Goal: Contribute content

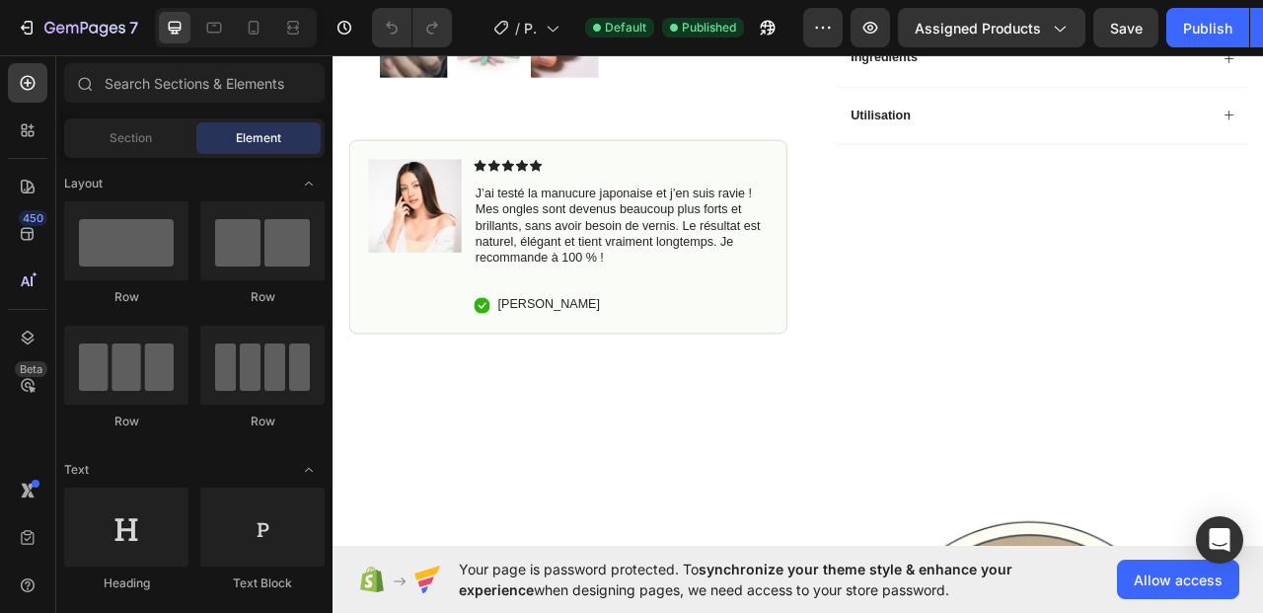
scroll to position [1333, 0]
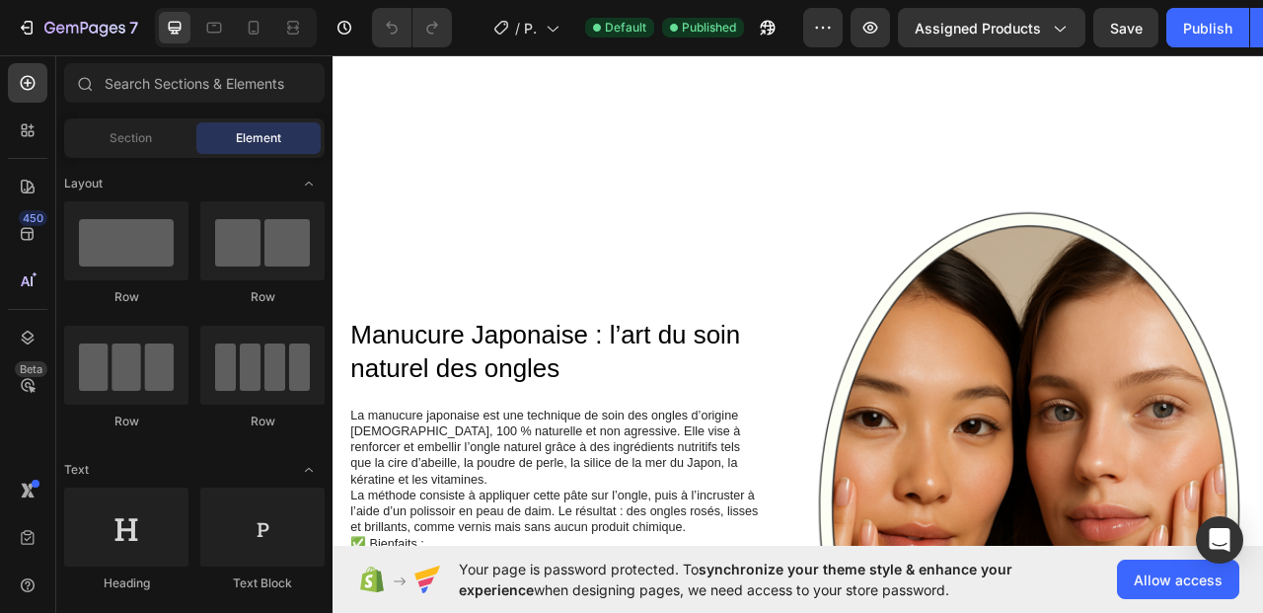
click at [1189, 28] on div "Publish" at bounding box center [1208, 28] width 49 height 21
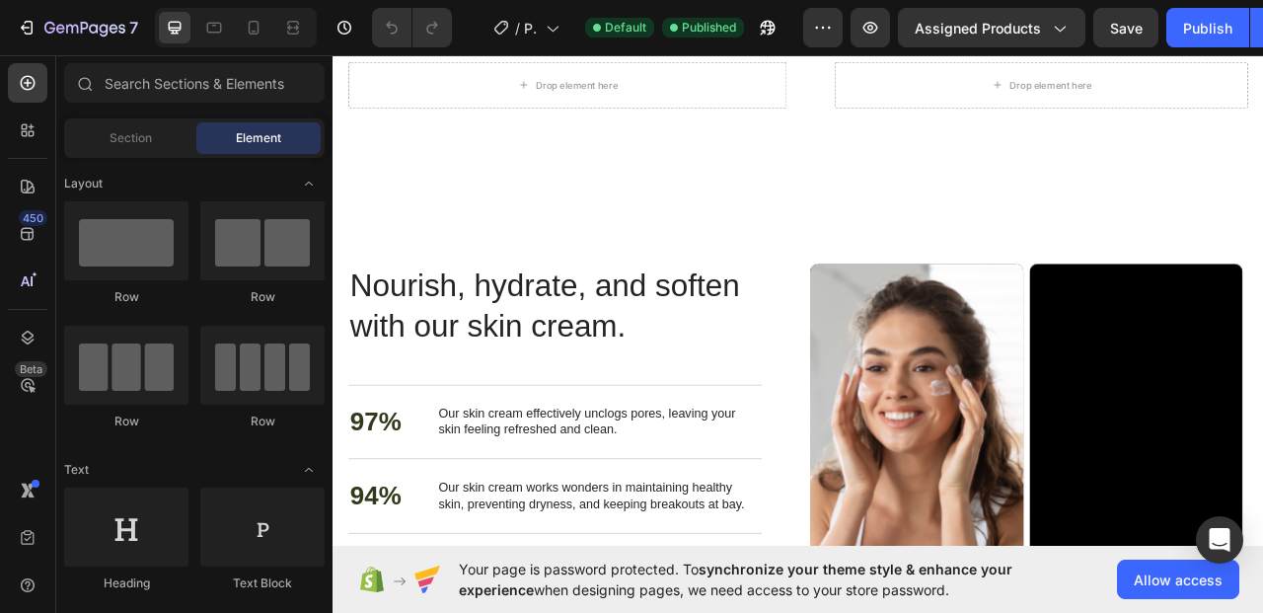
scroll to position [2447, 0]
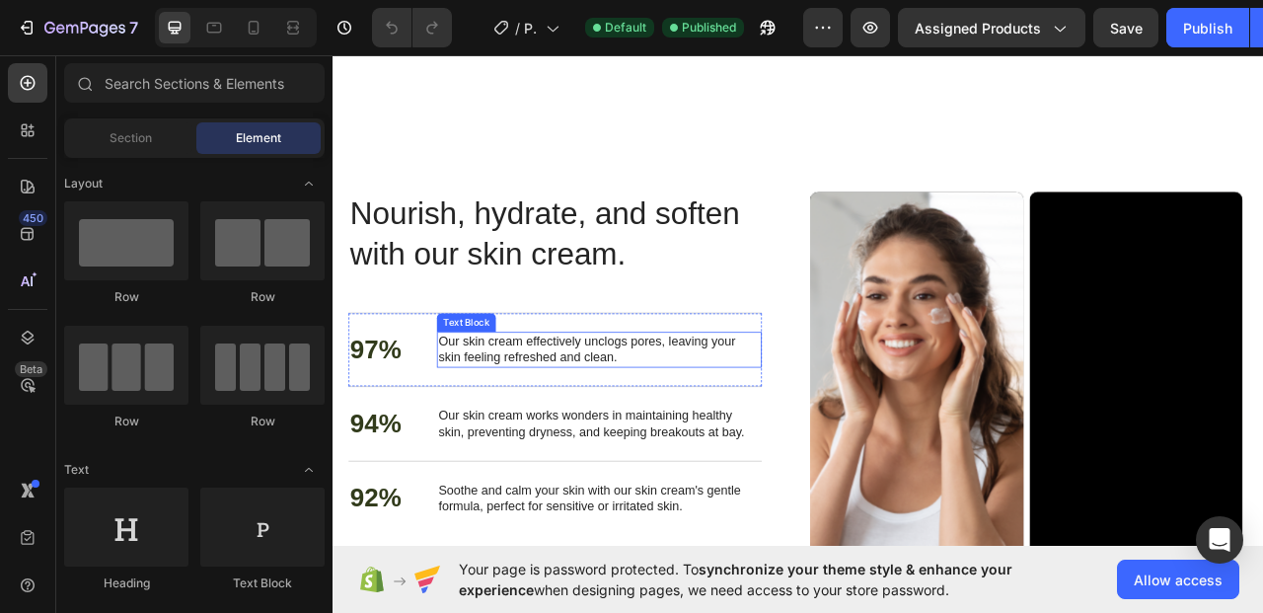
click at [706, 437] on p "Our skin cream effectively unclogs pores, leaving your skin feeling refreshed a…" at bounding box center [672, 431] width 410 height 41
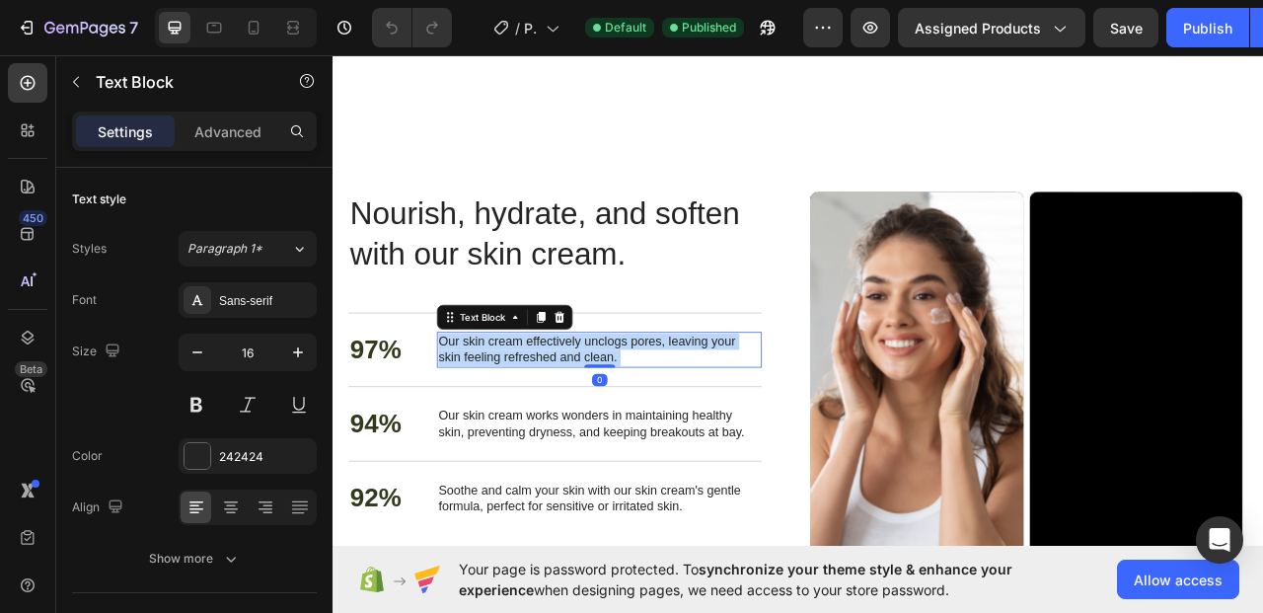
click at [705, 425] on p "Our skin cream effectively unclogs pores, leaving your skin feeling refreshed a…" at bounding box center [672, 431] width 410 height 41
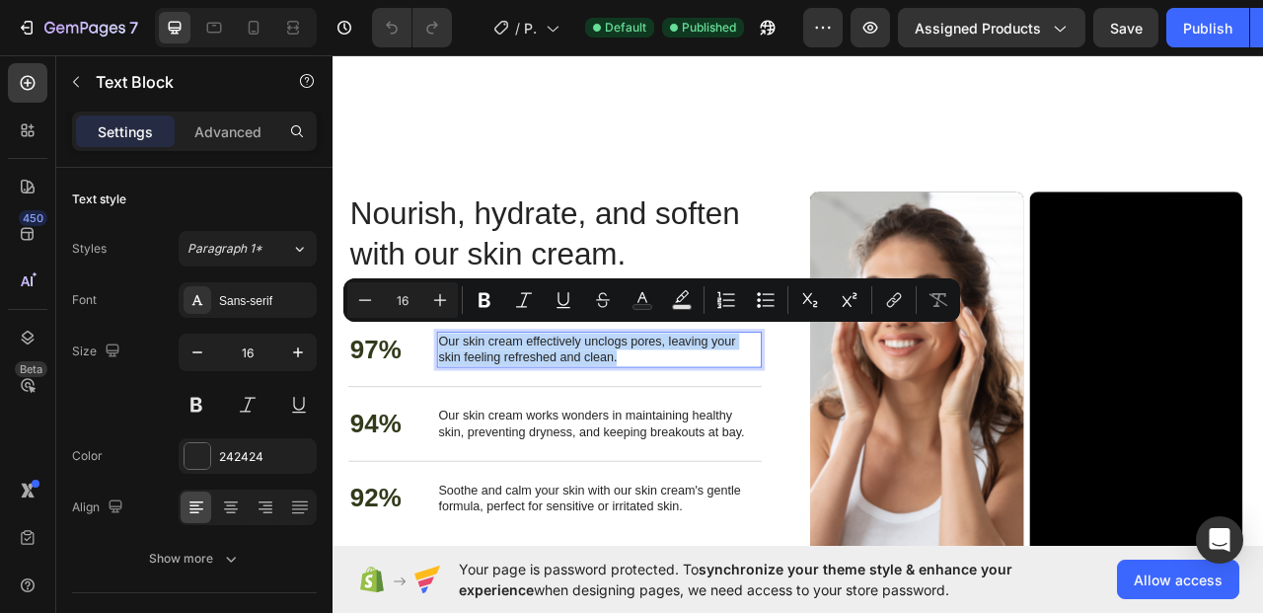
copy p "Our skin cream effectively unclogs pores, leaving your skin feeling refreshed a…"
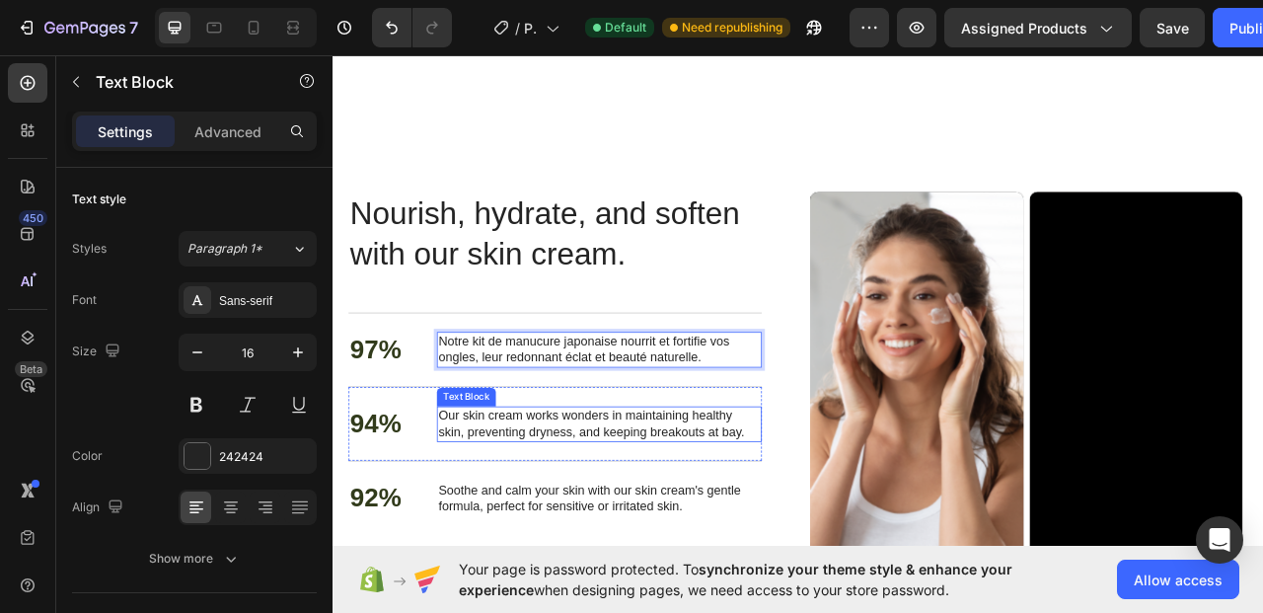
click at [770, 518] on p "Our skin cream works wonders in maintaining healthy skin, preventing dryness, a…" at bounding box center [672, 525] width 410 height 41
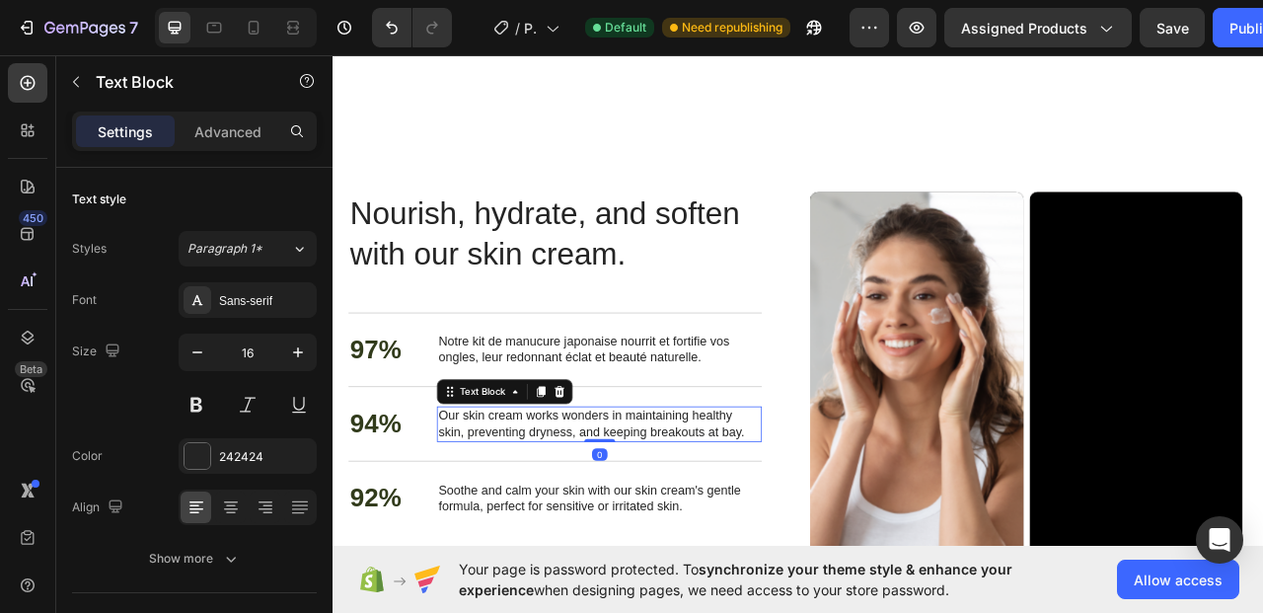
click at [853, 527] on p "Our skin cream works wonders in maintaining healthy skin, preventing dryness, a…" at bounding box center [672, 525] width 410 height 41
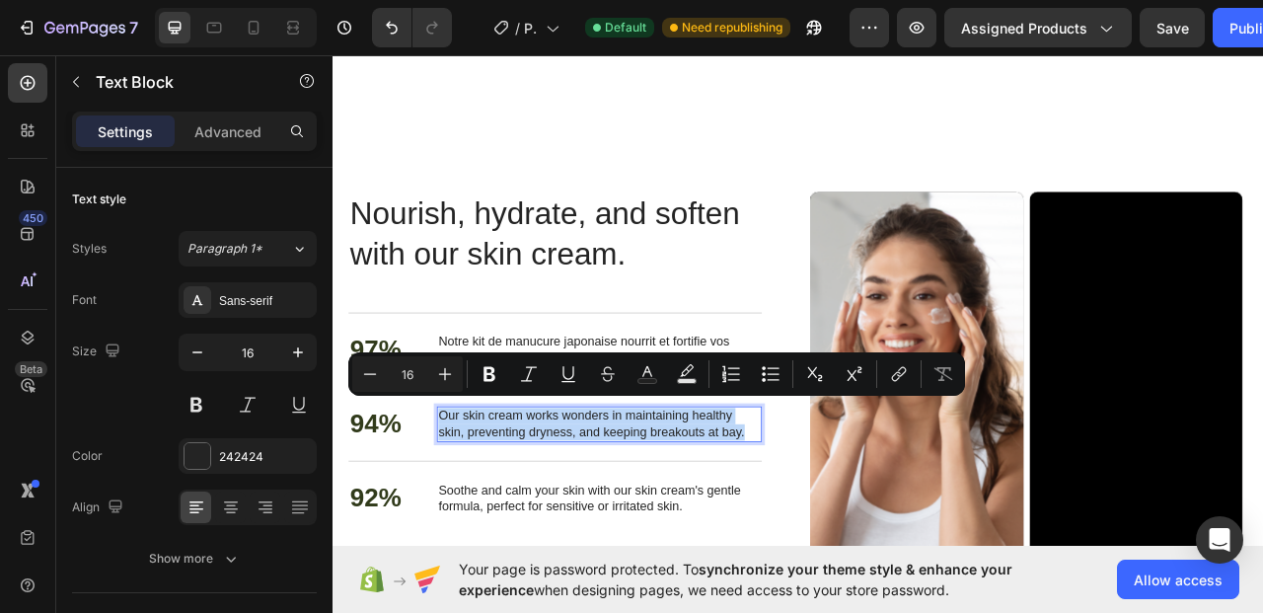
copy p "Our skin cream works wonders in maintaining healthy skin, preventing dryness, a…"
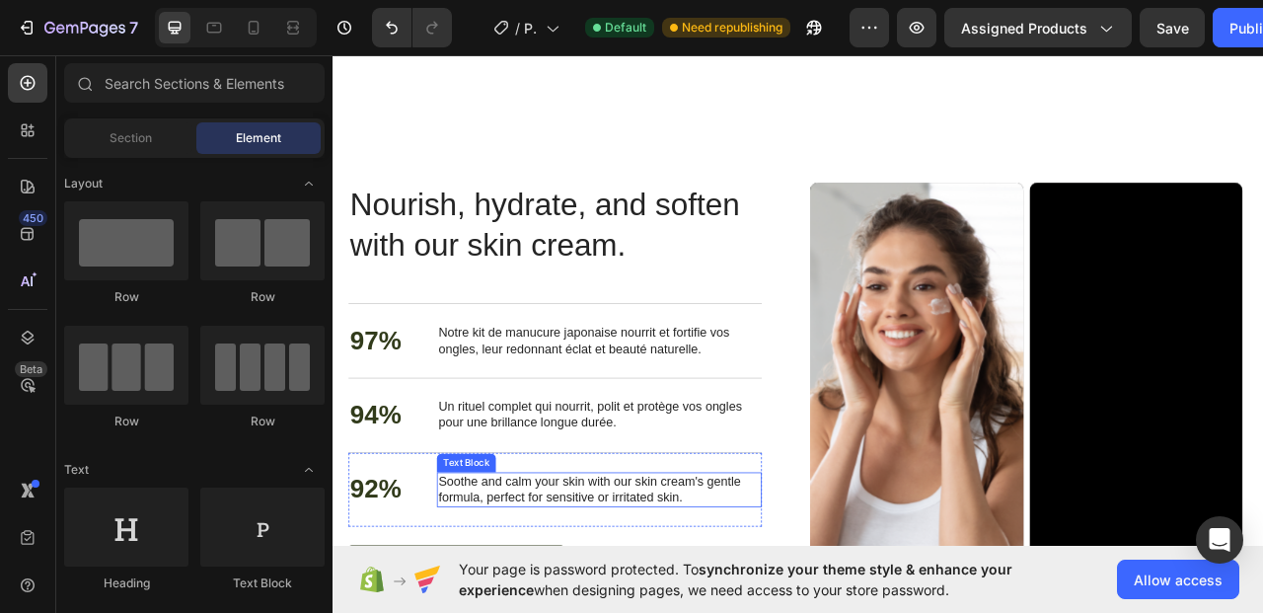
scroll to position [2626, 0]
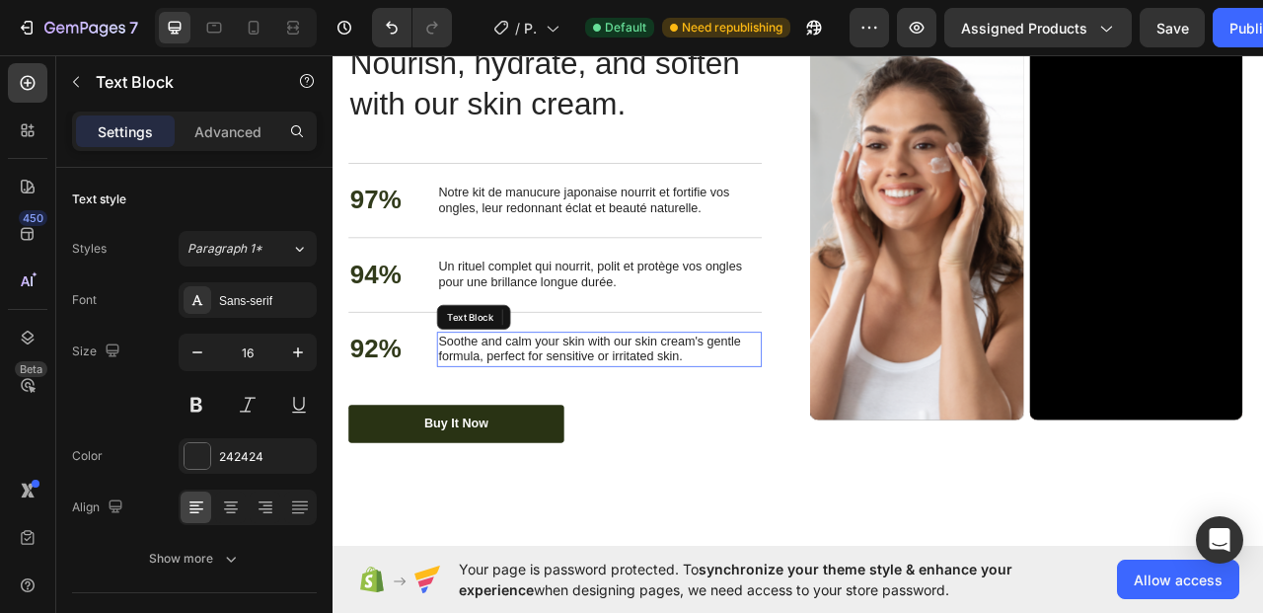
click at [632, 434] on p "Soothe and calm your skin with our skin cream's gentle formula, perfect for sen…" at bounding box center [672, 431] width 410 height 41
click at [787, 442] on p "Soothe and calm your skin with our skin cream's gentle formula, perfect for sen…" at bounding box center [672, 431] width 410 height 41
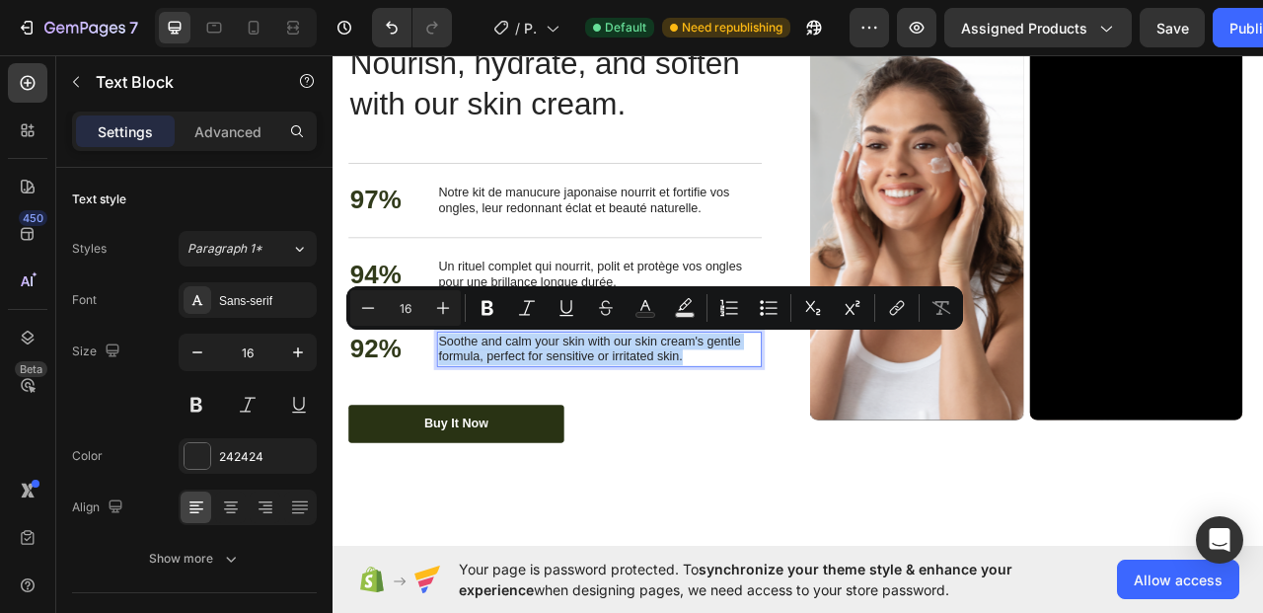
copy p "Soothe and calm your skin with our skin cream's gentle formula, perfect for sen…"
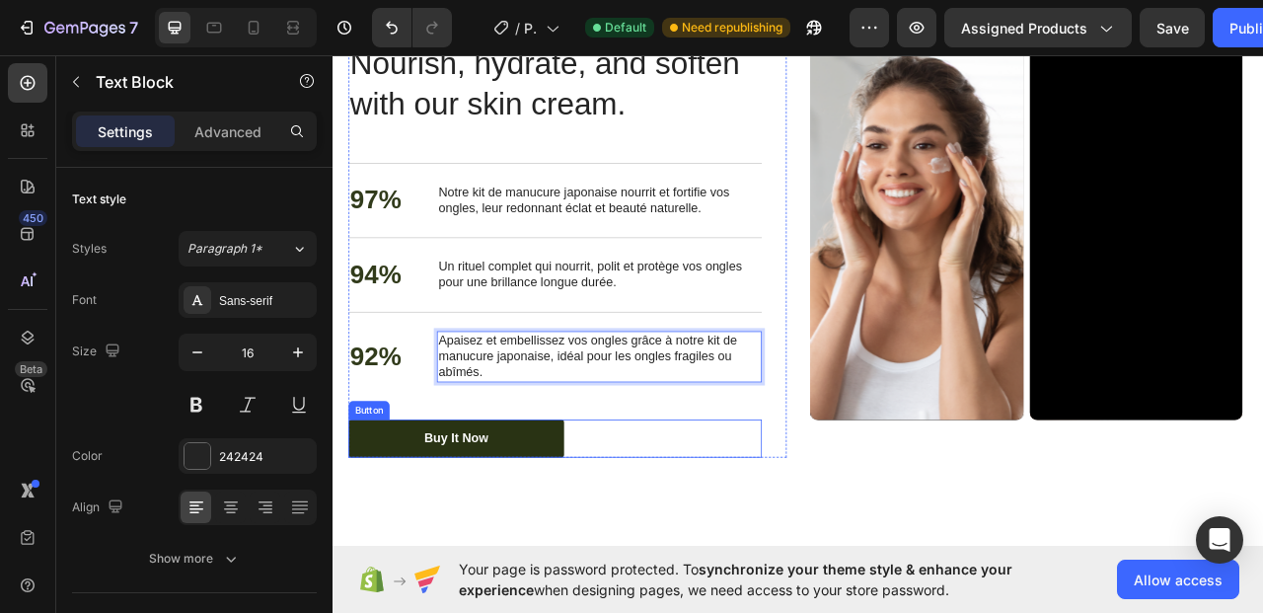
click at [514, 545] on div "Buy It Now" at bounding box center [490, 544] width 82 height 21
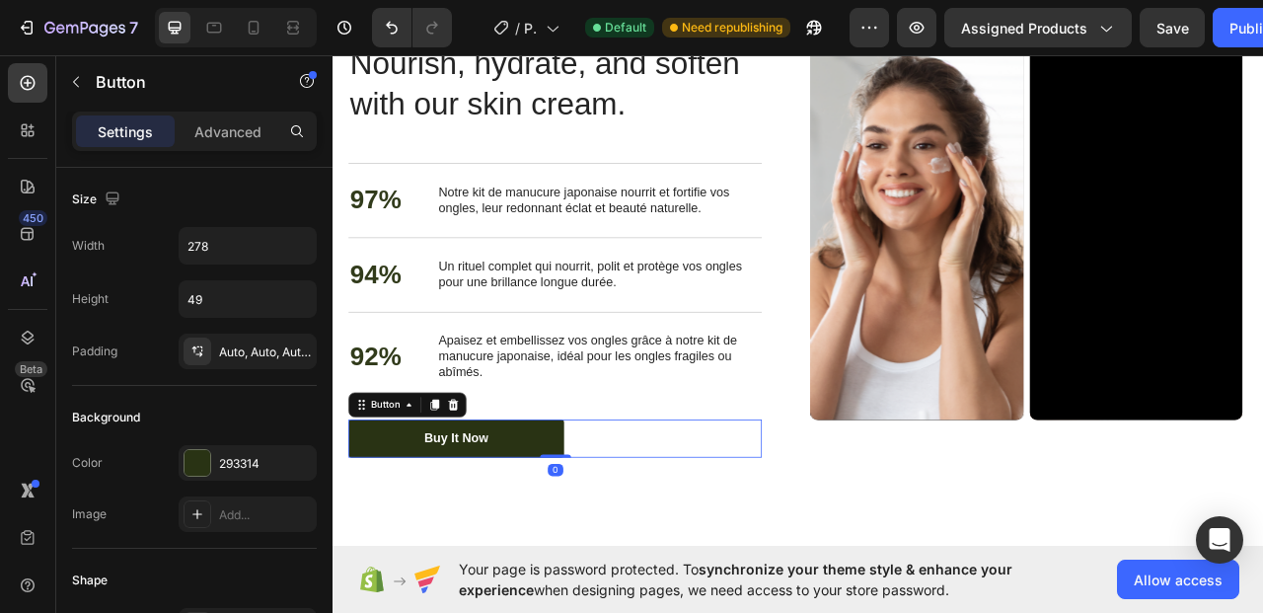
click at [528, 542] on div "Buy It Now" at bounding box center [490, 544] width 82 height 21
click at [807, 552] on div "ACHETER Button 0" at bounding box center [615, 544] width 526 height 48
click at [622, 98] on h2 "Nourish, hydrate, and soften with our skin cream." at bounding box center [615, 92] width 526 height 107
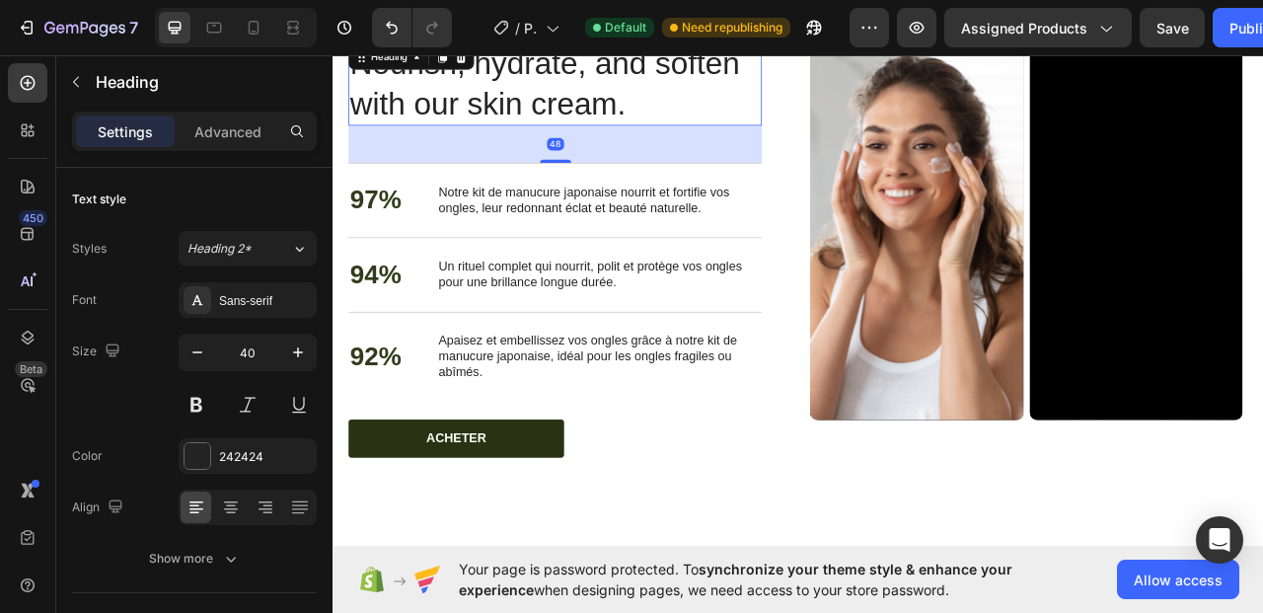
click at [716, 121] on h2 "Nourish, hydrate, and soften with our skin cream." at bounding box center [615, 92] width 526 height 107
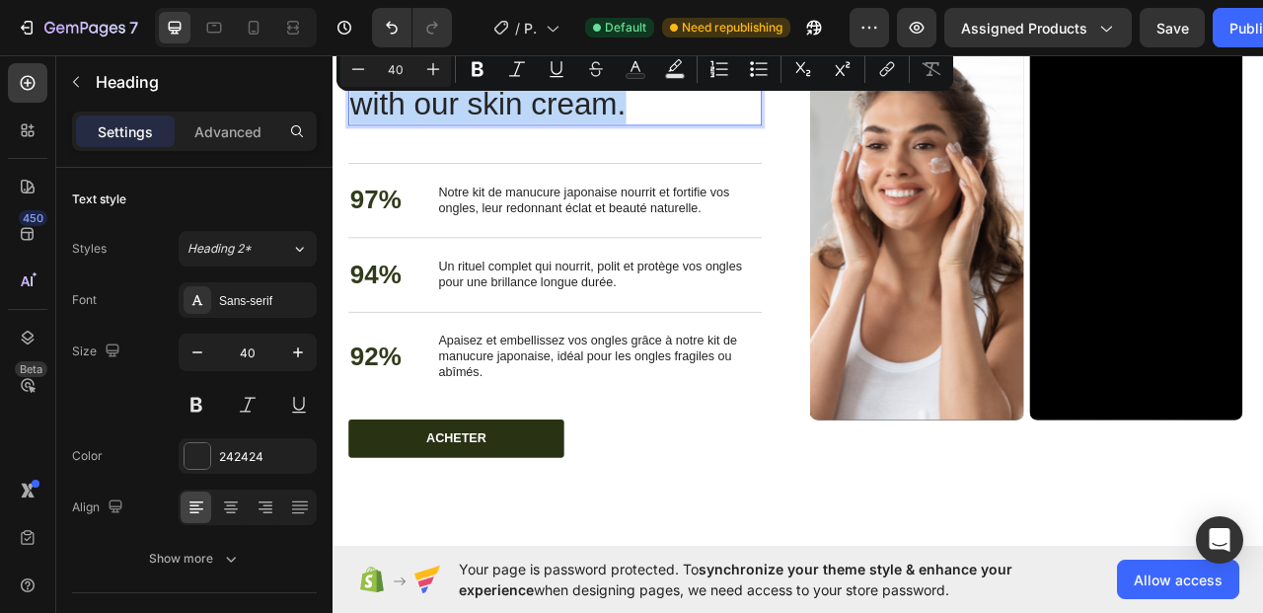
copy p "Nourish, hydrate, and soften with our skin cream."
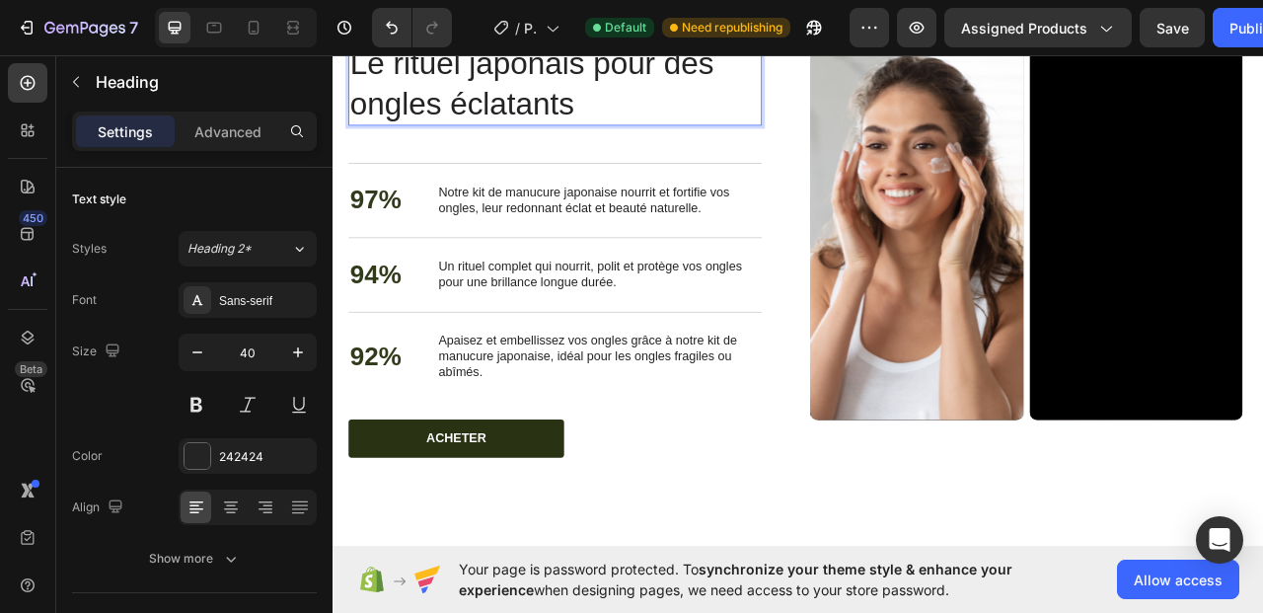
scroll to position [2600, 0]
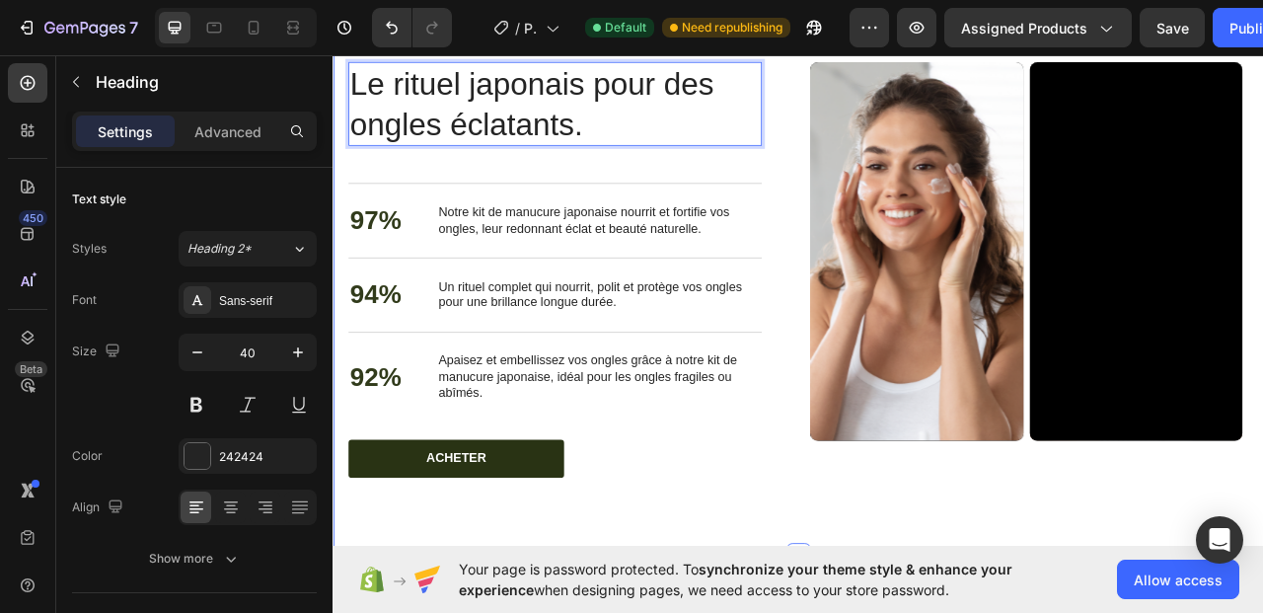
click at [796, 603] on div "Nourish, hydrate, and soften with our skin cream. Heading Le rituel japonais po…" at bounding box center [925, 329] width 1185 height 727
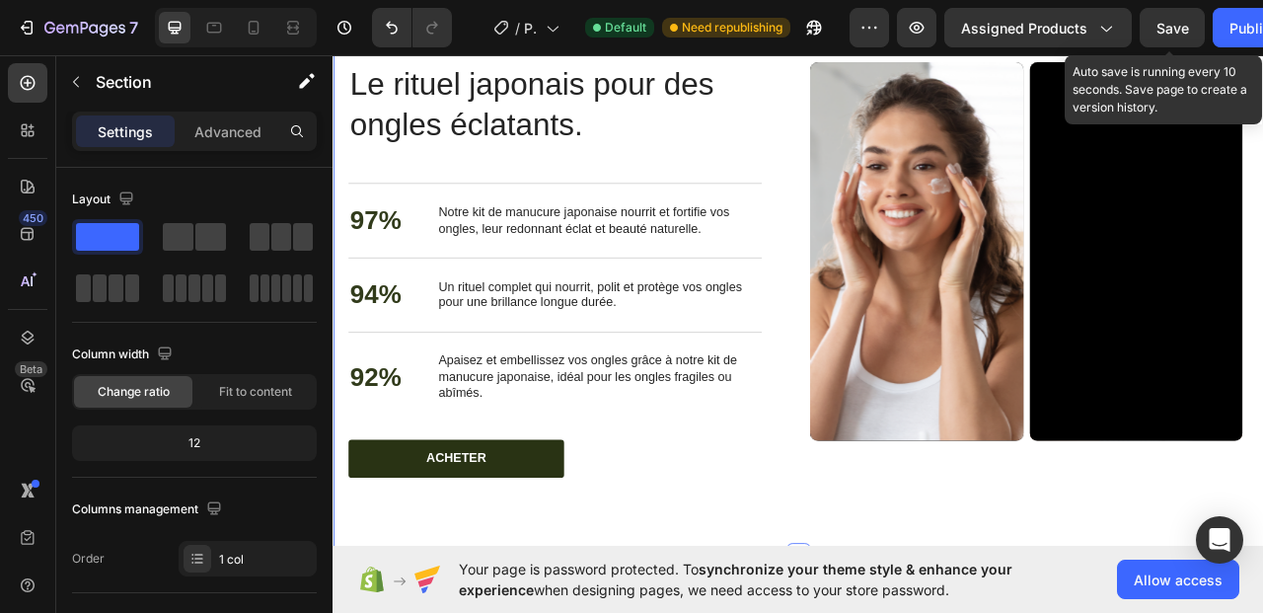
click at [1166, 25] on span "Save" at bounding box center [1173, 28] width 33 height 17
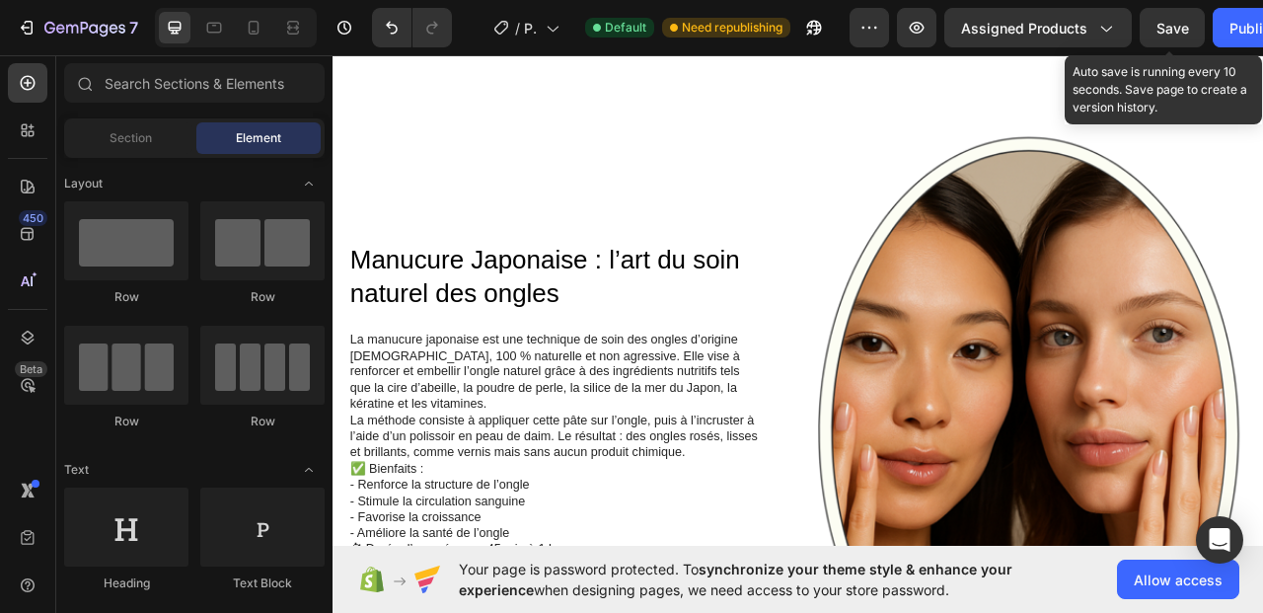
scroll to position [2136, 0]
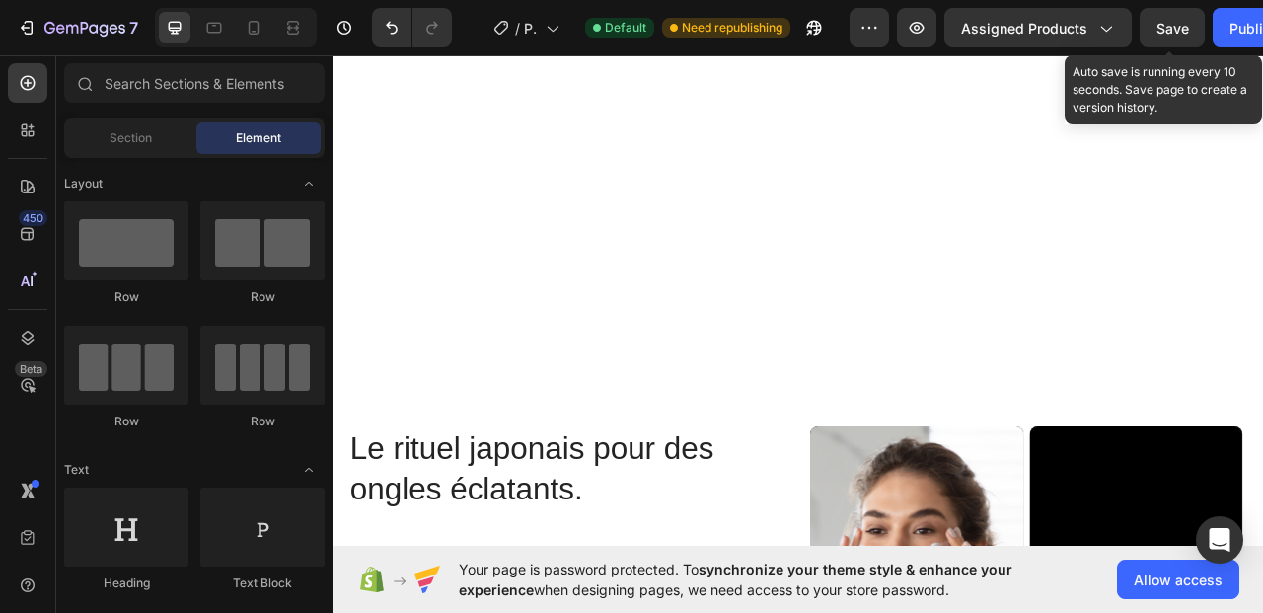
click at [1236, 27] on div "Publish" at bounding box center [1254, 28] width 49 height 21
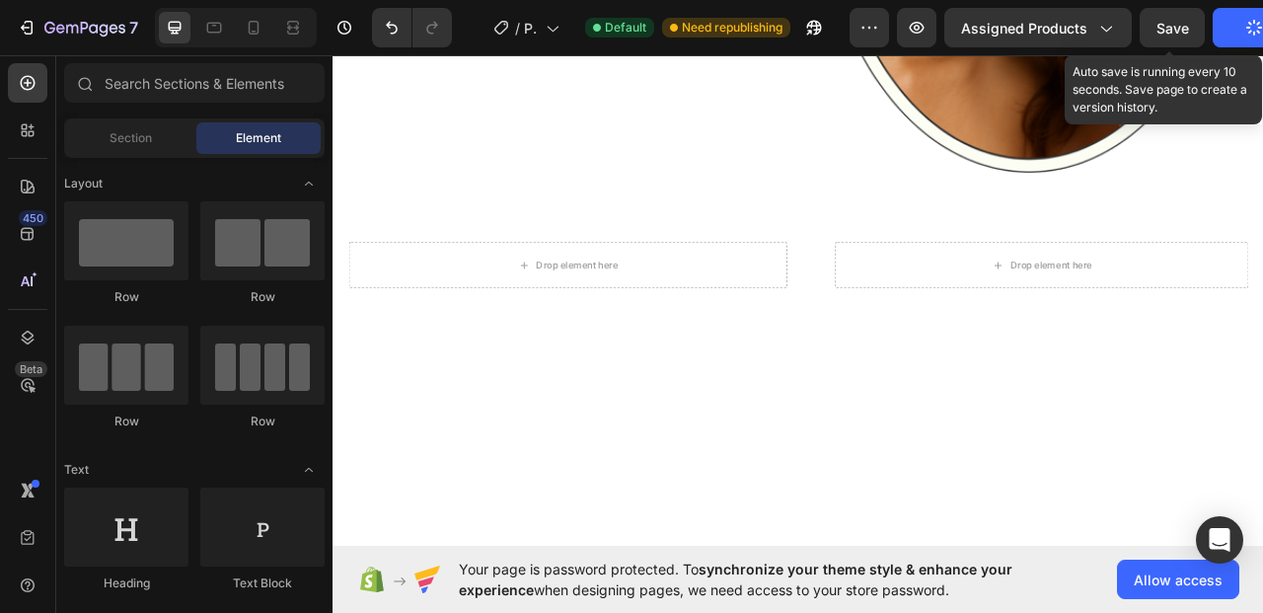
scroll to position [623, 0]
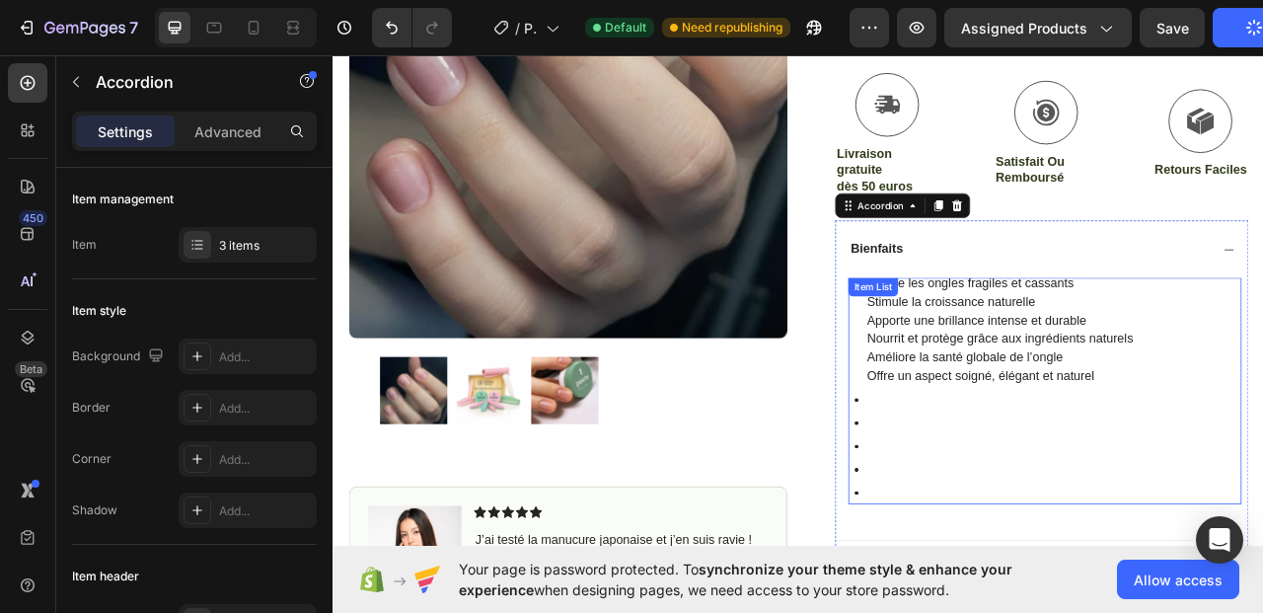
click at [1023, 550] on p at bounding box center [1181, 554] width 339 height 24
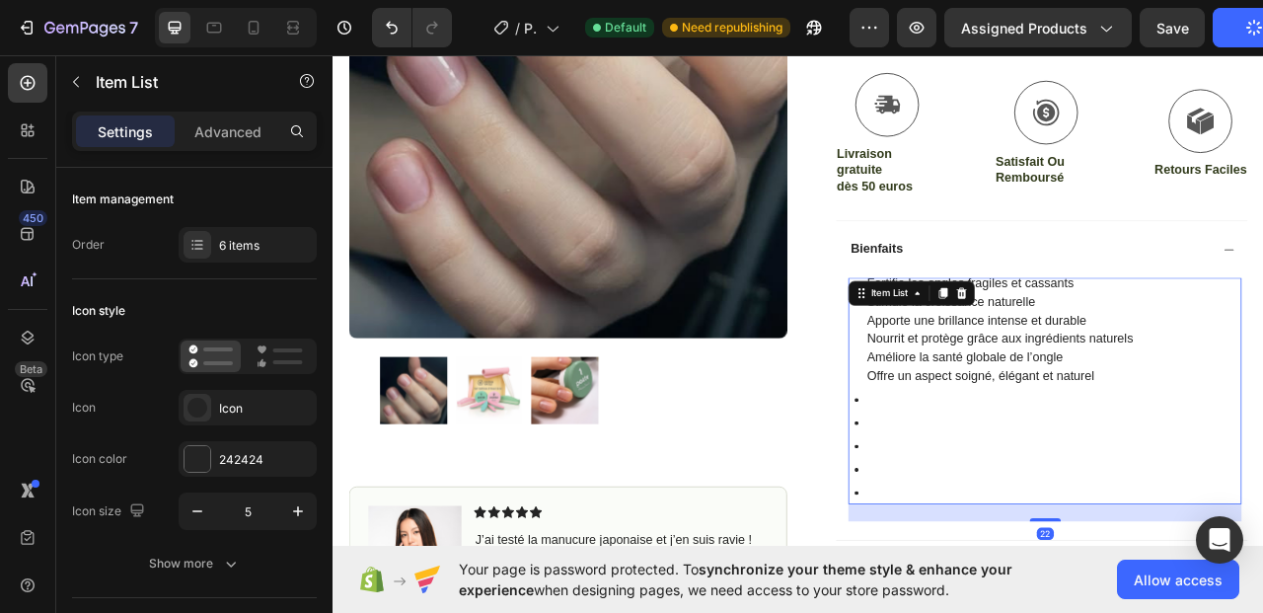
click at [1009, 599] on div at bounding box center [1181, 613] width 344 height 30
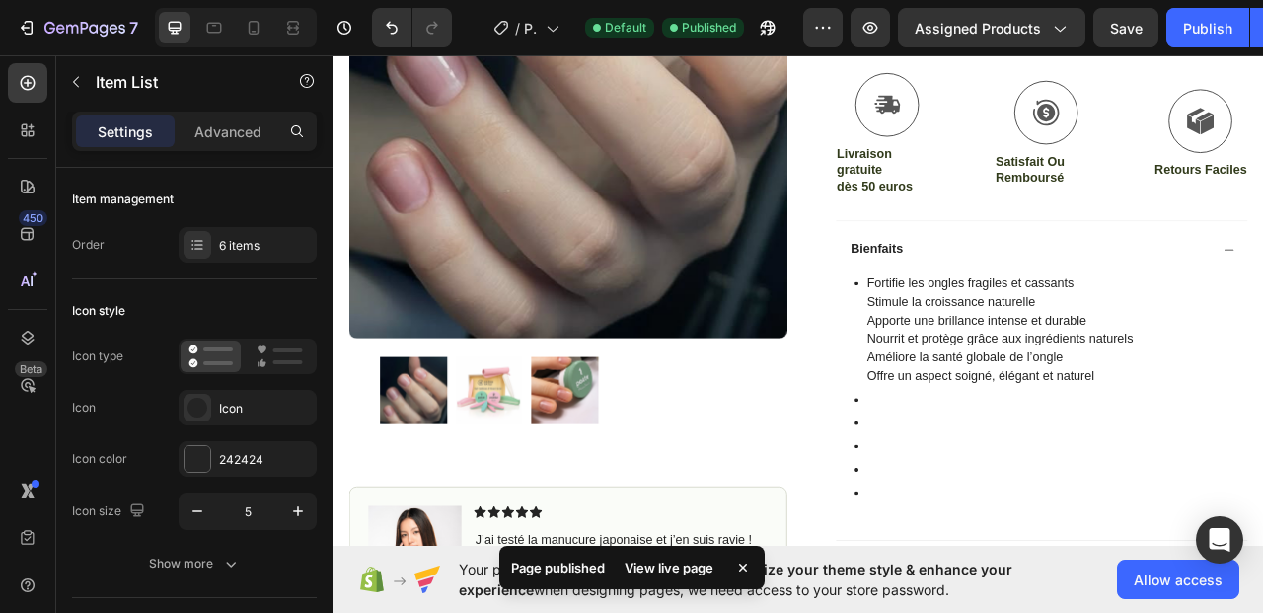
click at [996, 611] on icon at bounding box center [998, 613] width 5 height 5
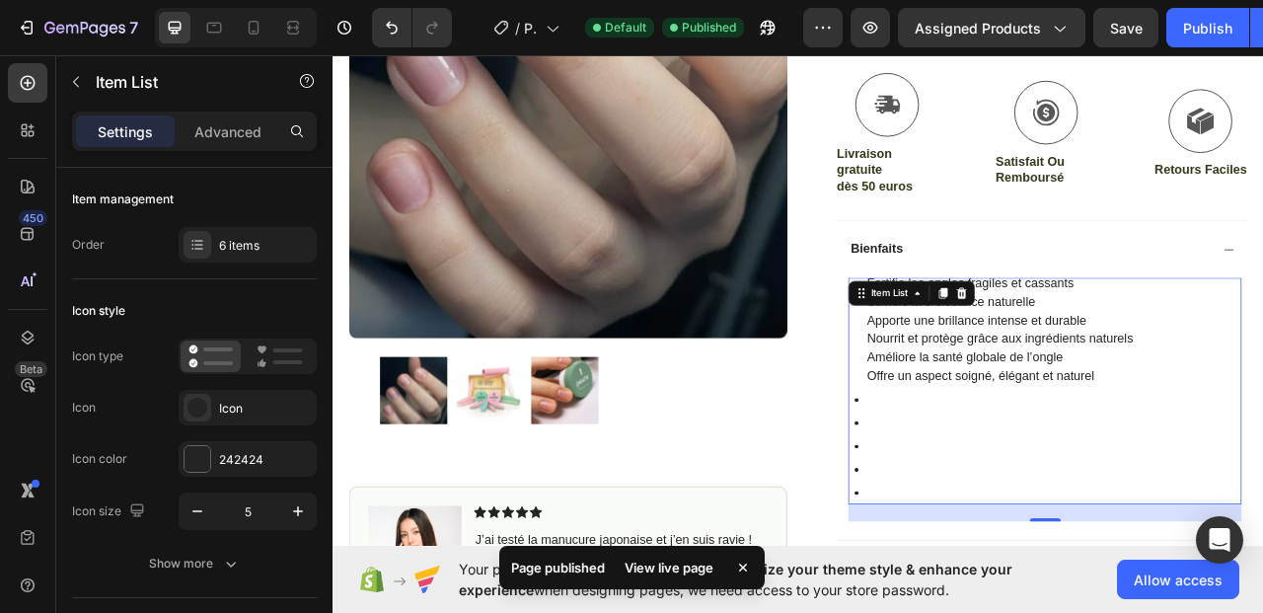
click at [996, 611] on icon at bounding box center [998, 613] width 5 height 5
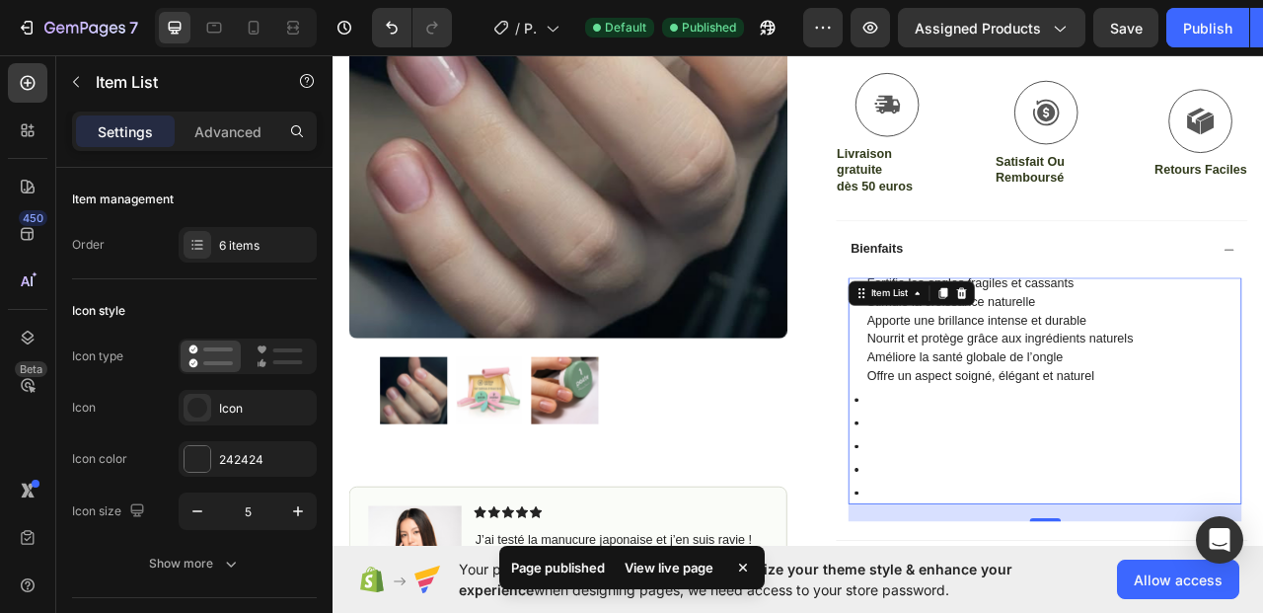
click at [996, 552] on icon at bounding box center [998, 554] width 5 height 5
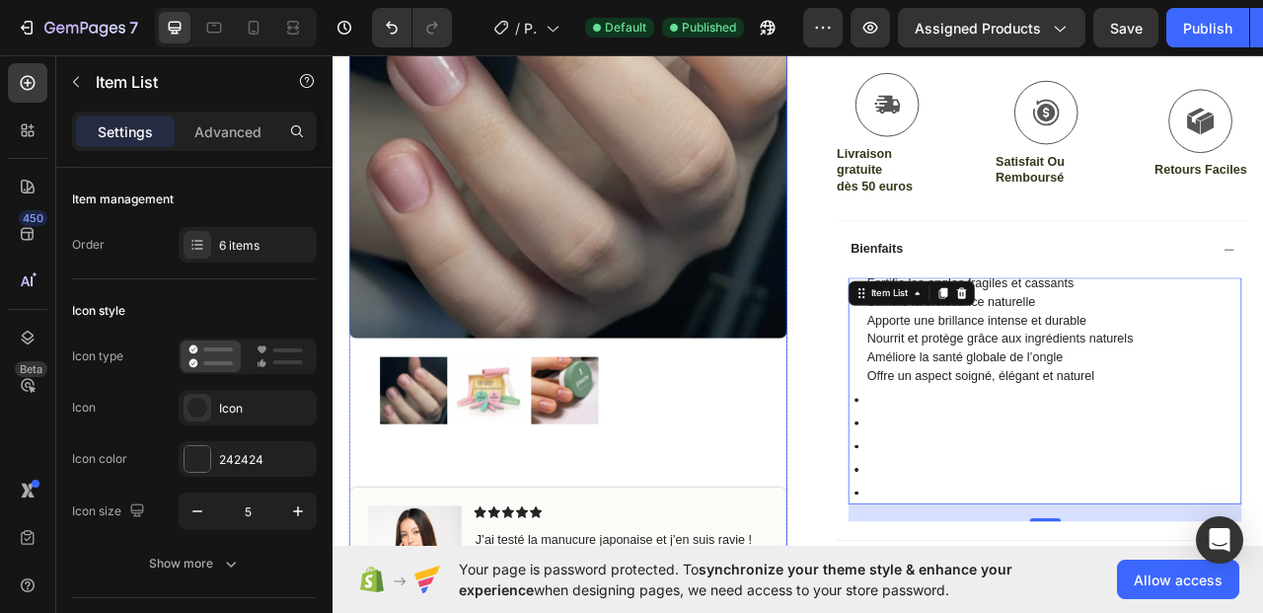
click at [888, 518] on div at bounding box center [631, 484] width 558 height 86
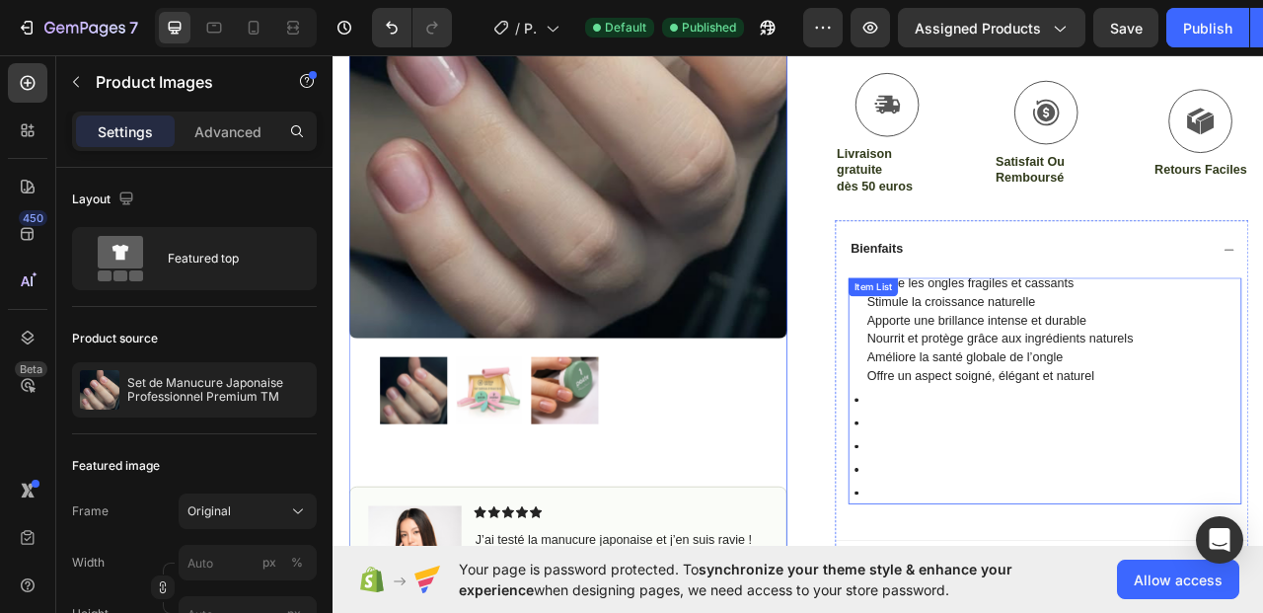
click at [1100, 399] on p "Apporte une brillance intense et durable" at bounding box center [1181, 394] width 339 height 24
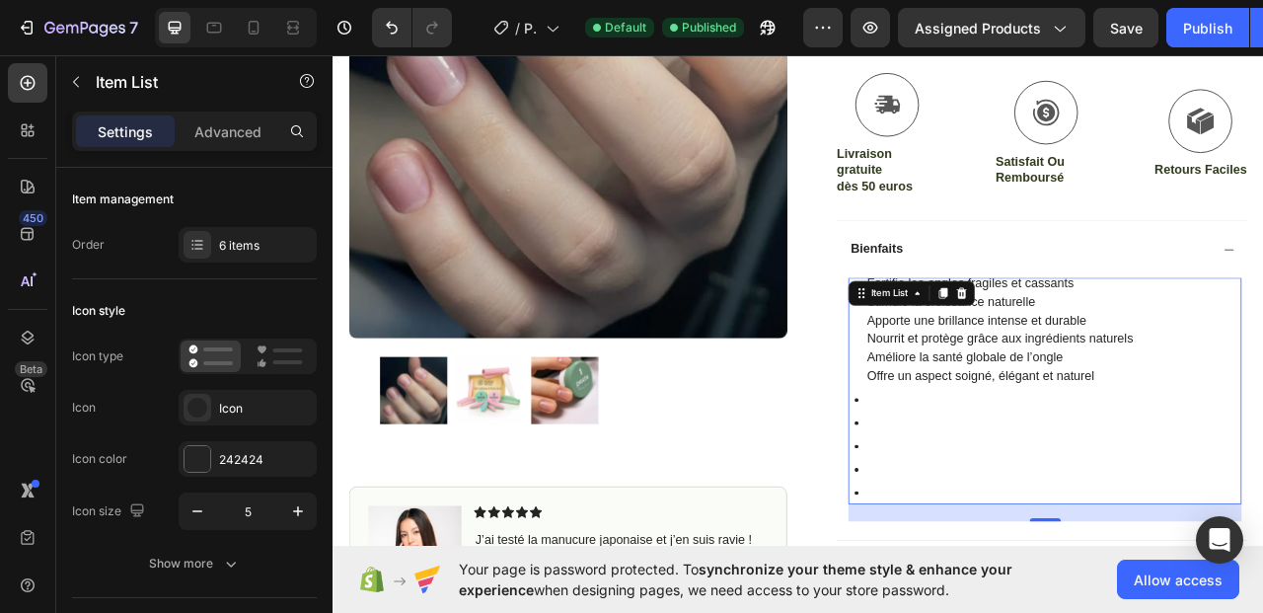
click at [1013, 358] on div "Item List" at bounding box center [1040, 359] width 55 height 18
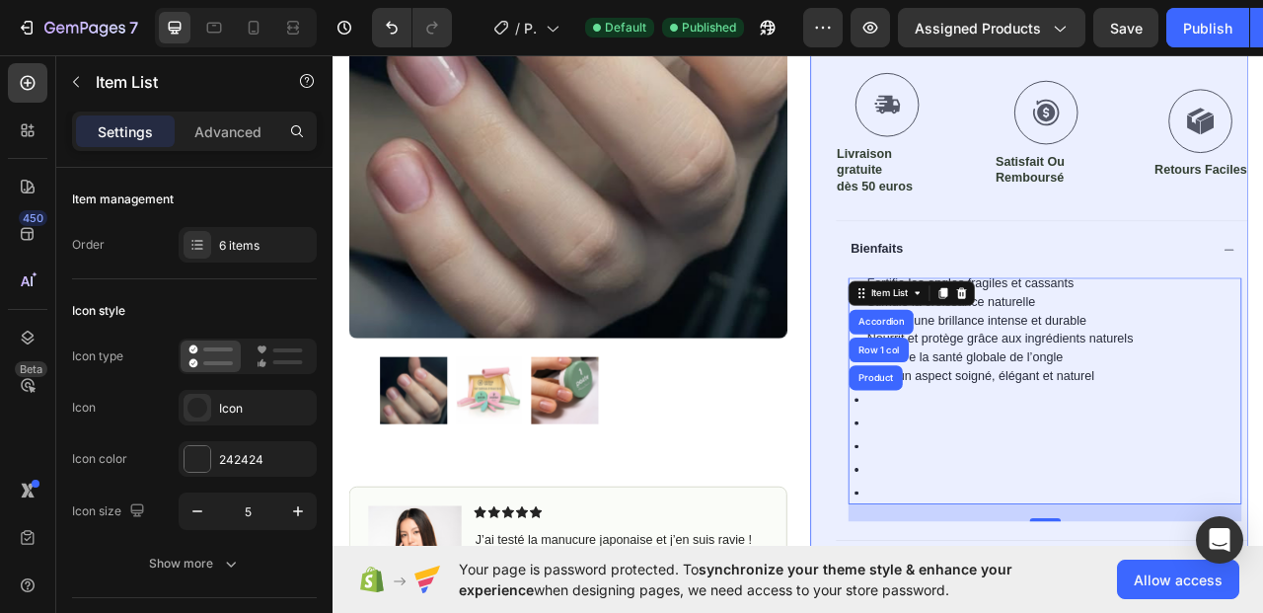
click at [1011, 425] on div "Row 1 col" at bounding box center [1027, 431] width 60 height 12
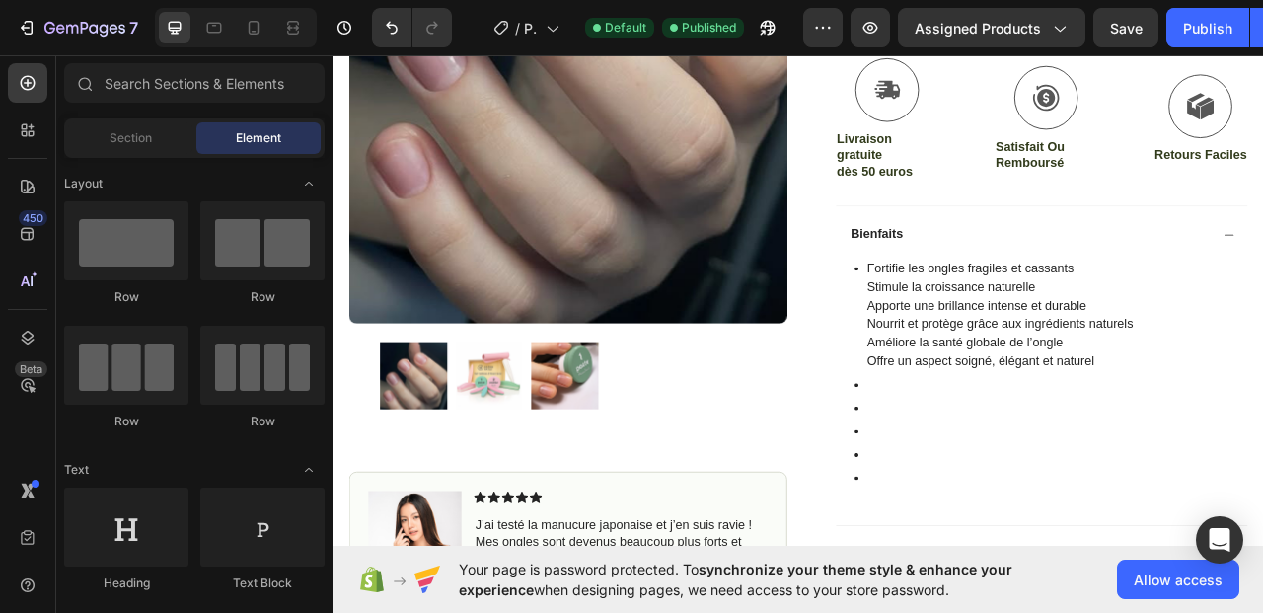
scroll to position [655, 0]
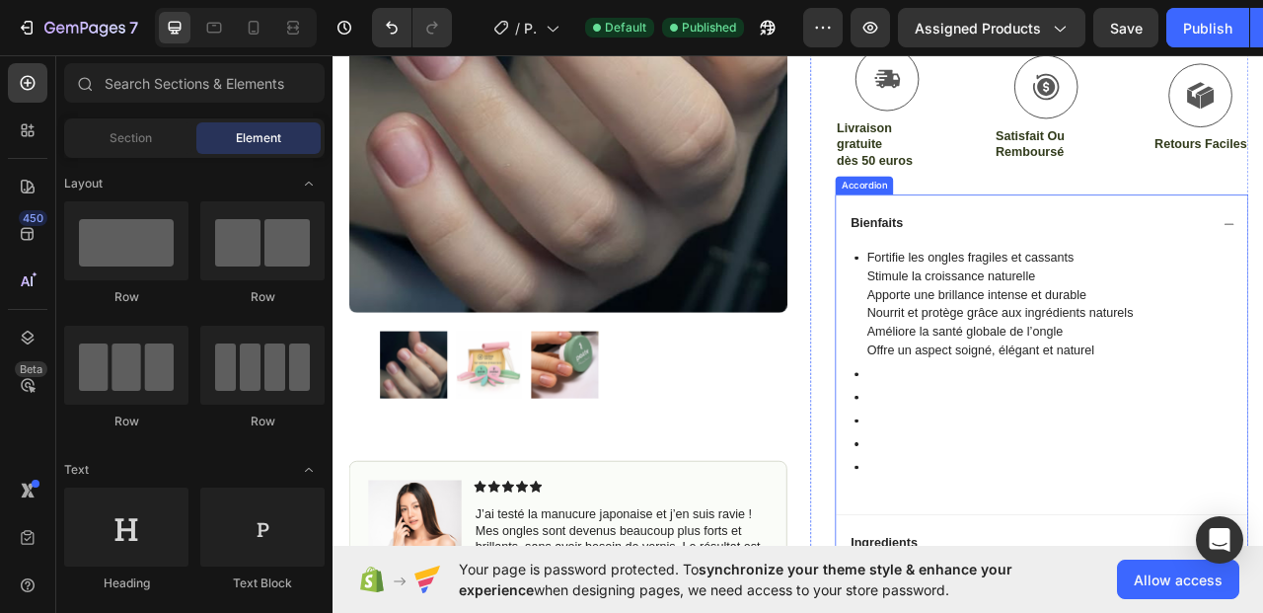
click at [994, 224] on div "Accordion" at bounding box center [1008, 222] width 66 height 18
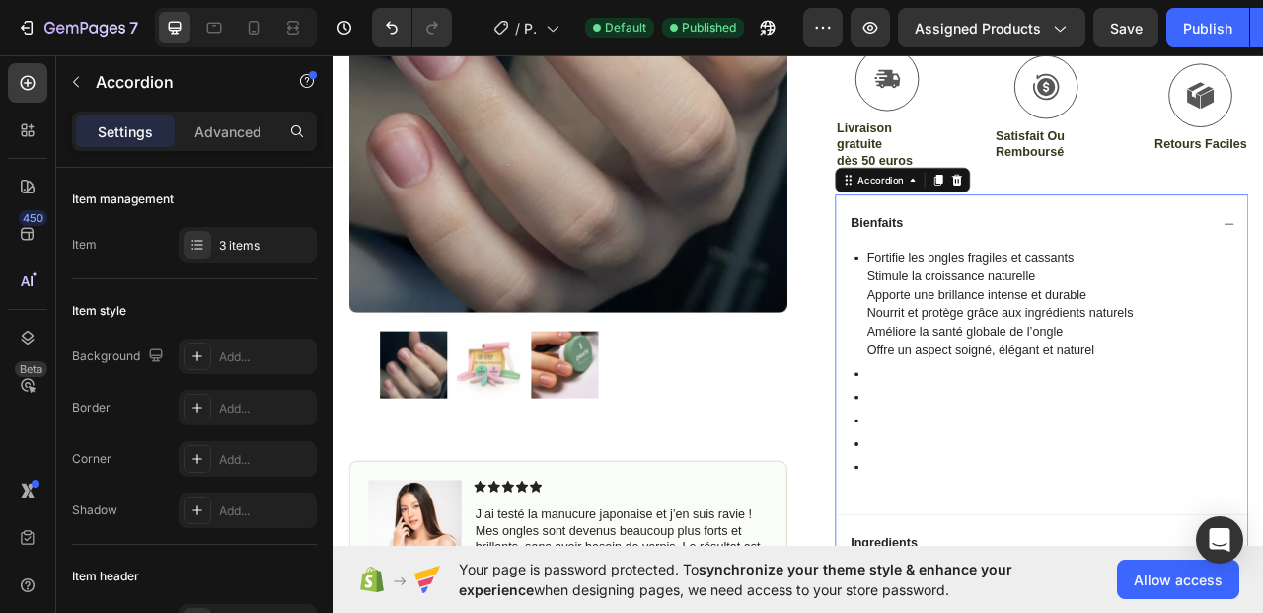
click at [1062, 220] on icon at bounding box center [1070, 215] width 16 height 16
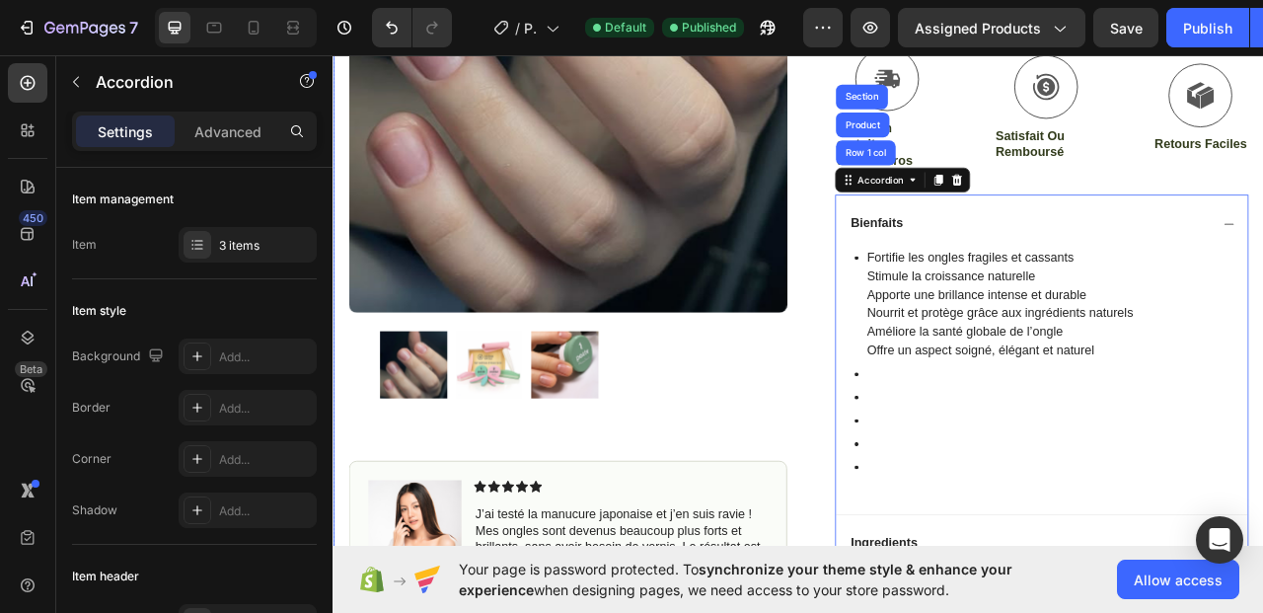
click at [903, 470] on div "Product Images Image Icon Icon Icon Icon Icon Icon List J’ai testé la manucure …" at bounding box center [925, 144] width 1185 height 1350
click at [1249, 412] on p "Améliore la santé globale de l’ongle" at bounding box center [1181, 409] width 339 height 24
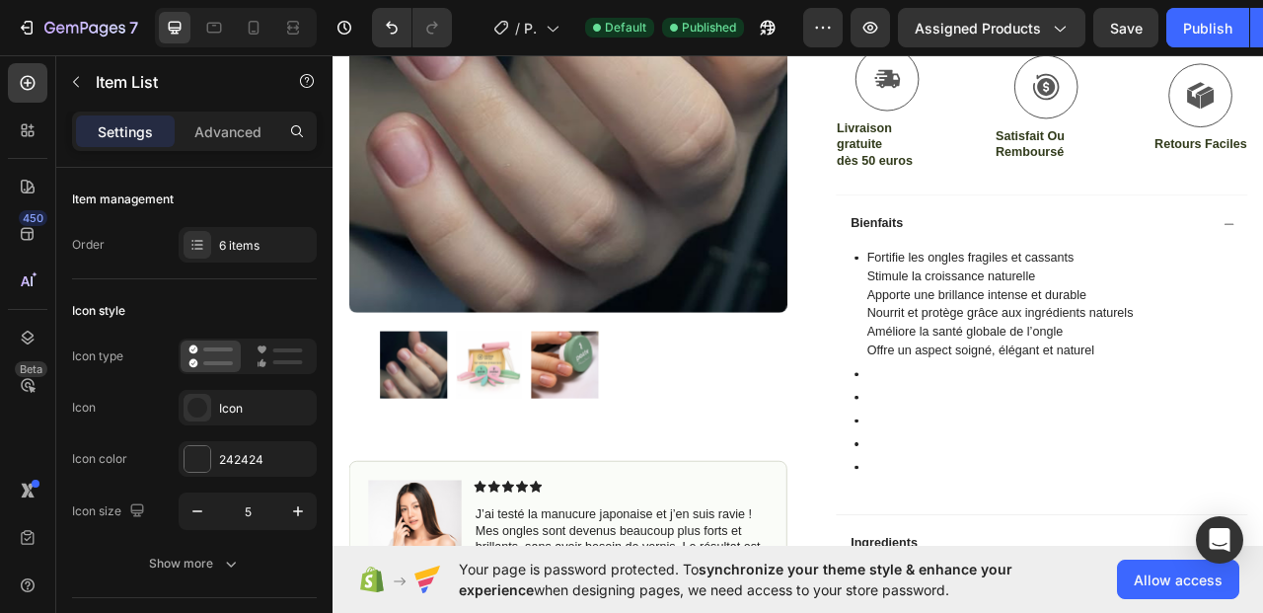
scroll to position [754, 0]
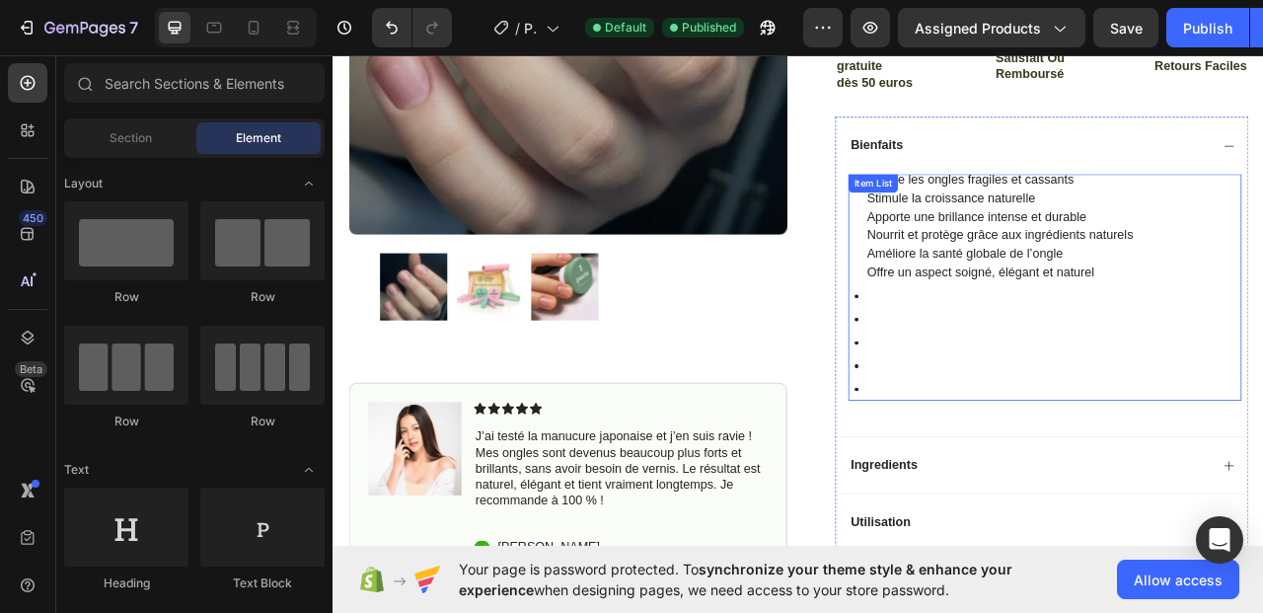
click at [1012, 423] on p "Rich Text Editor. Editing area: main" at bounding box center [1181, 423] width 339 height 24
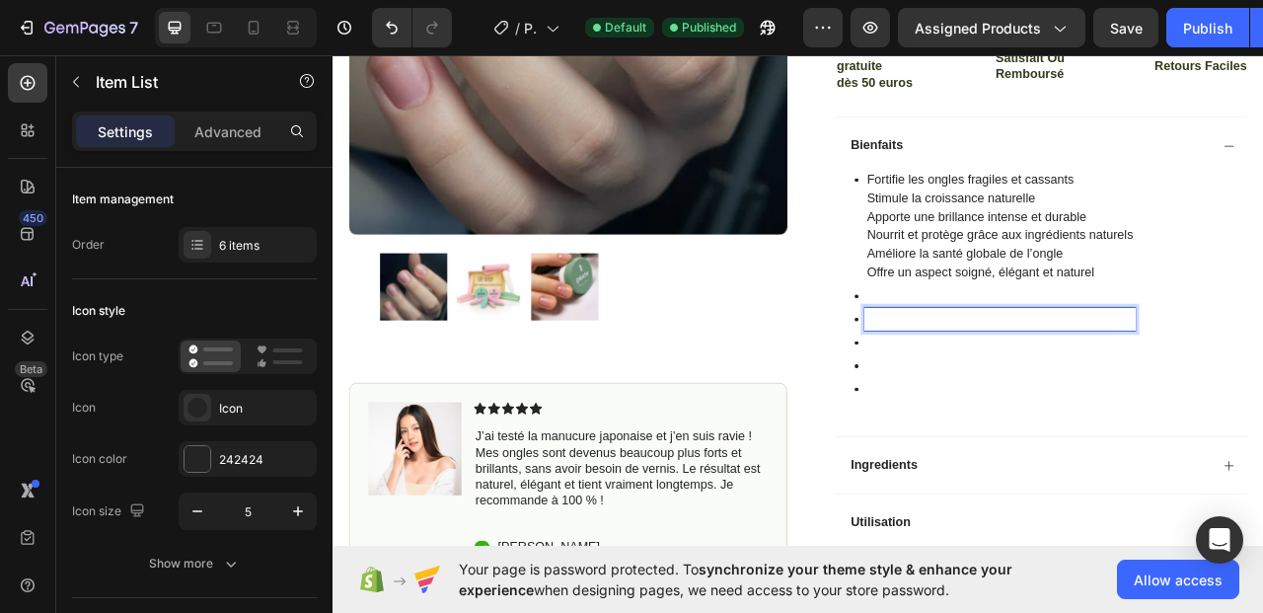
click at [1012, 386] on p "Rich Text Editor. Editing area: main" at bounding box center [1181, 393] width 339 height 24
click at [1013, 366] on p "Rich Text Editor. Editing area: main" at bounding box center [1181, 363] width 339 height 24
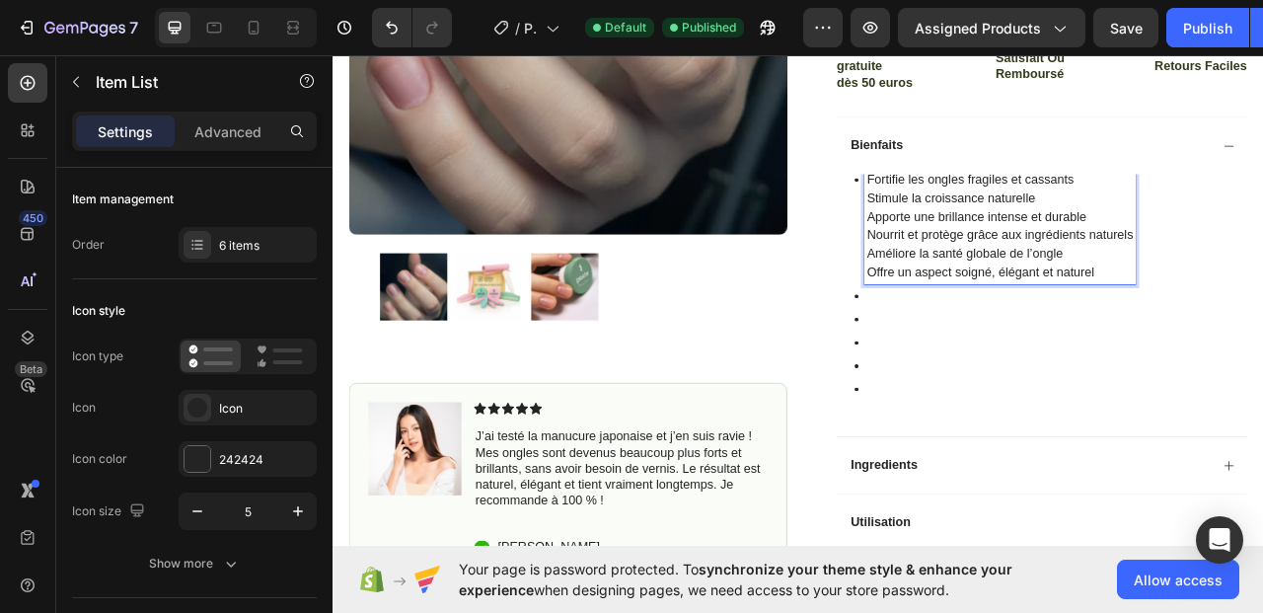
click at [1105, 251] on p "Apporte une brillance intense et durable" at bounding box center [1181, 263] width 339 height 24
click at [996, 480] on icon at bounding box center [998, 482] width 5 height 5
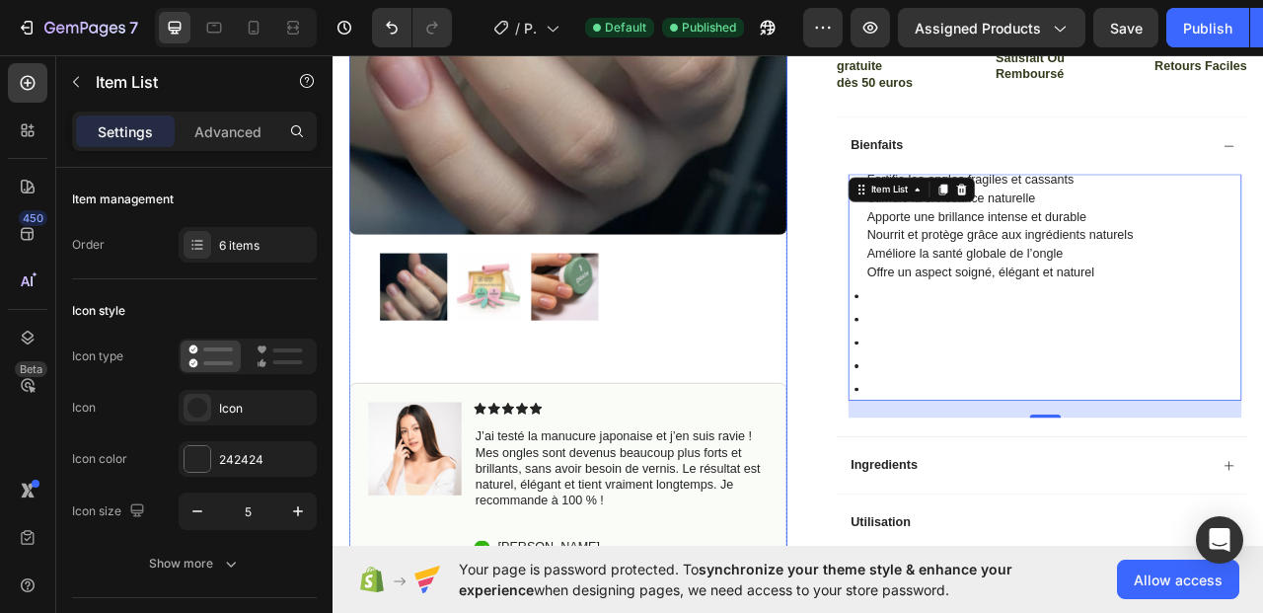
click at [801, 396] on div at bounding box center [631, 353] width 479 height 86
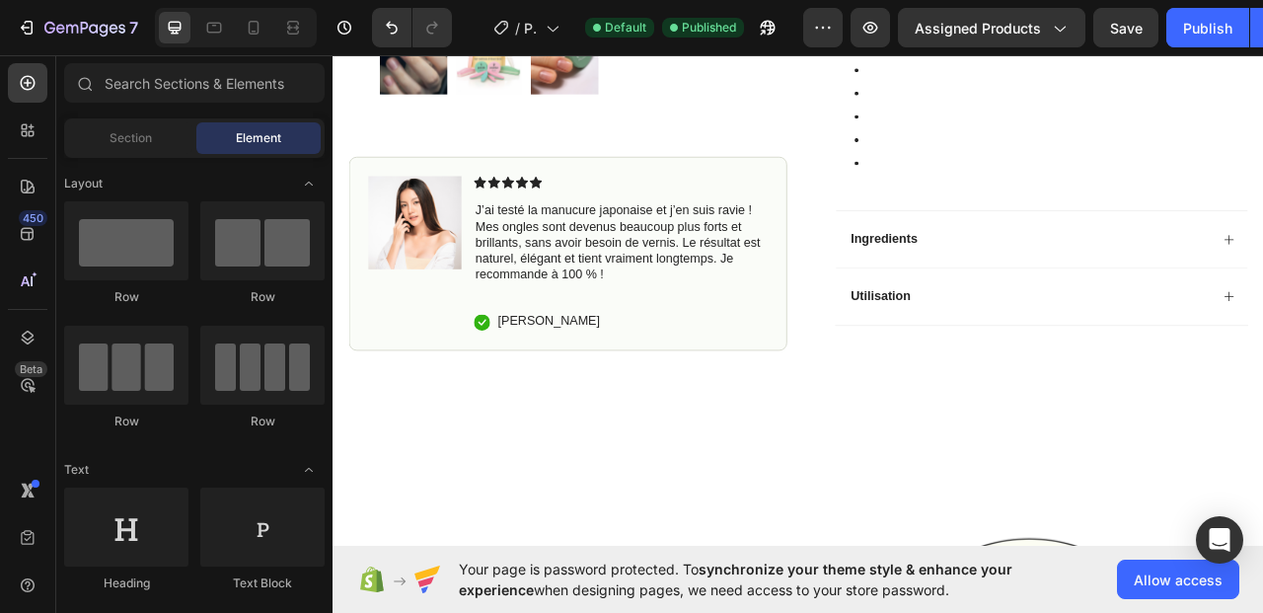
scroll to position [1056, 0]
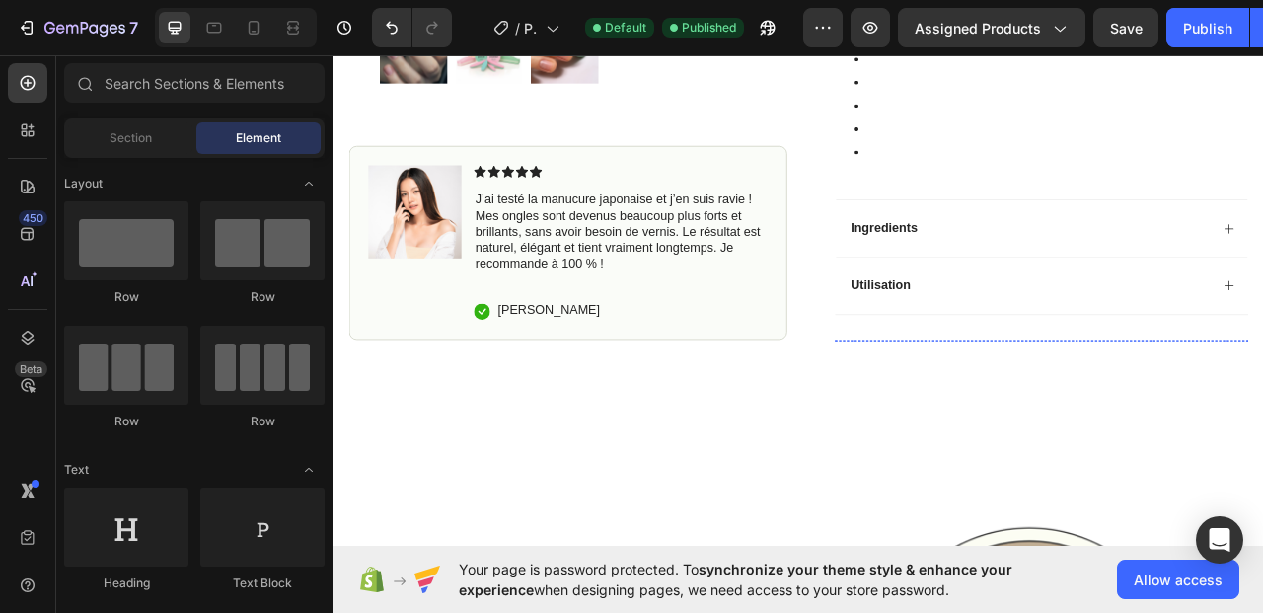
click at [1184, 419] on img at bounding box center [1178, 419] width 122 height 0
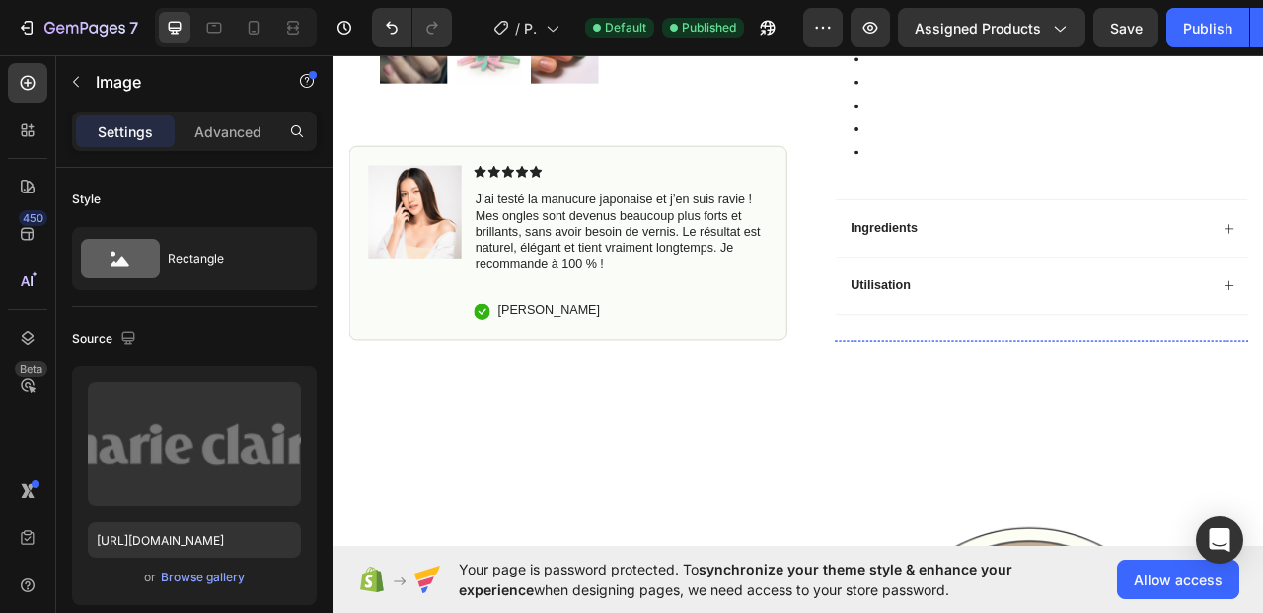
click at [1033, 419] on img at bounding box center [1032, 419] width 122 height 0
click at [1162, 419] on img at bounding box center [1178, 419] width 122 height 0
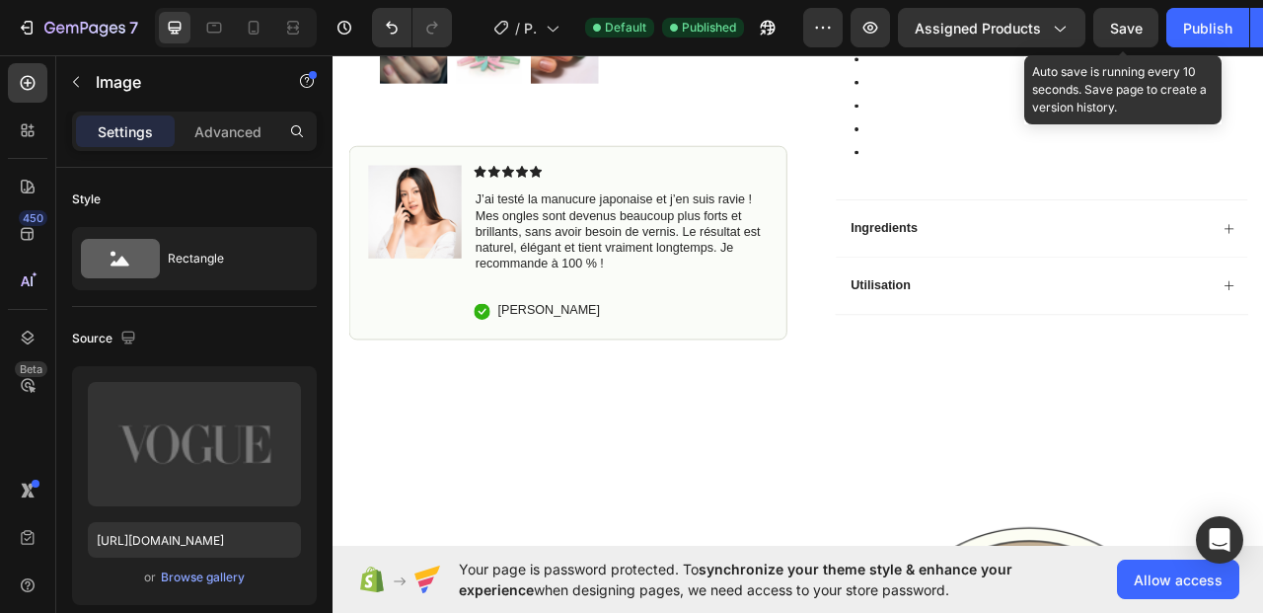
click at [1127, 27] on span "Save" at bounding box center [1126, 28] width 33 height 17
